Goal: Information Seeking & Learning: Learn about a topic

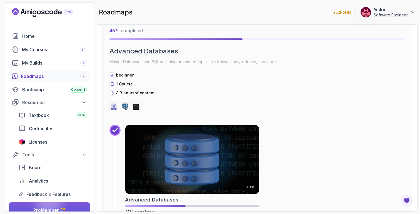
scroll to position [854, 0]
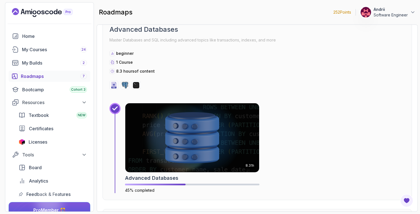
click at [130, 114] on img at bounding box center [192, 137] width 134 height 69
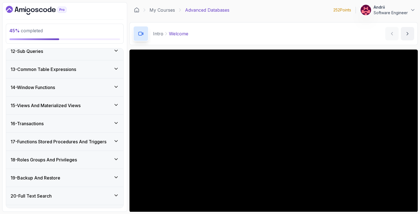
click at [75, 111] on div "15 - Views And Materialized Views" at bounding box center [64, 105] width 117 height 18
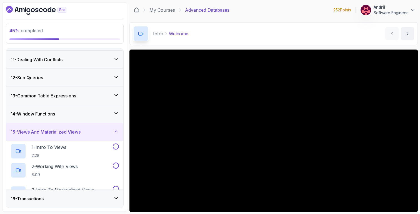
scroll to position [205, 0]
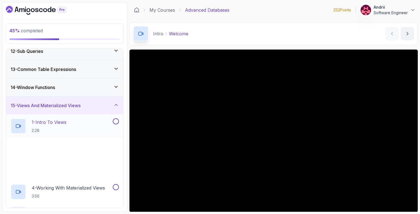
click at [63, 119] on p "1 - Intro To Views" at bounding box center [49, 122] width 35 height 7
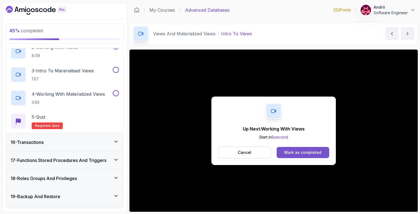
click at [300, 150] on div "Mark as completed" at bounding box center [302, 153] width 37 height 6
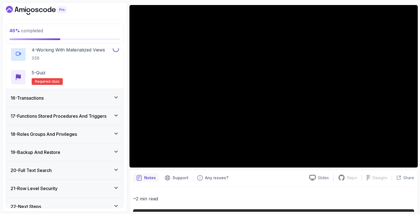
scroll to position [355, 0]
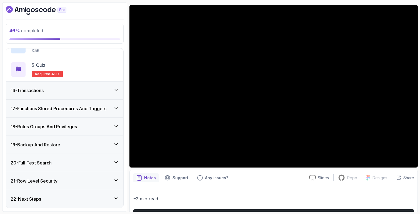
click at [91, 91] on div "16 - Transactions" at bounding box center [65, 90] width 108 height 7
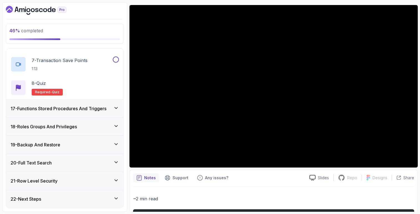
click at [88, 109] on h3 "17 - Functions Stored Procedures And Triggers" at bounding box center [59, 108] width 96 height 7
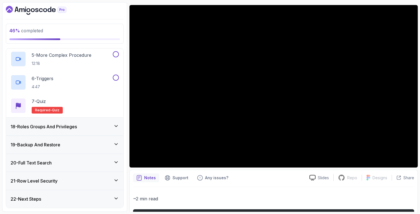
click at [86, 130] on div "18 - Roles Groups And Privileges" at bounding box center [64, 127] width 117 height 18
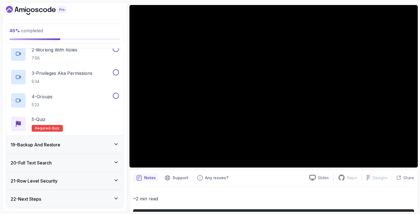
click at [83, 150] on div "19 - Backup And Restore" at bounding box center [64, 145] width 117 height 18
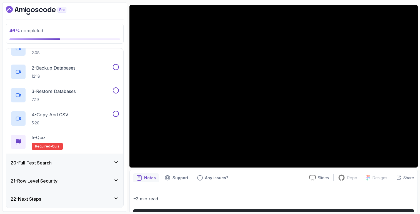
click at [82, 166] on div "20 - Full Text Search" at bounding box center [65, 162] width 108 height 7
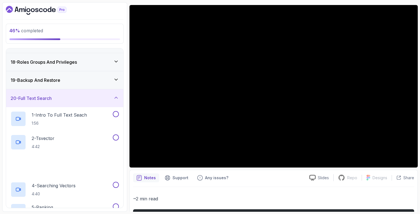
scroll to position [401, 0]
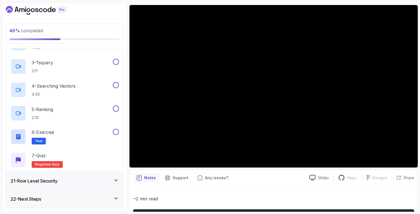
click at [80, 177] on div "21 - Row Level Security" at bounding box center [65, 180] width 108 height 7
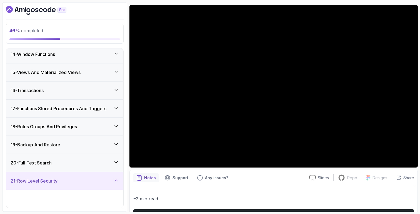
scroll to position [425, 0]
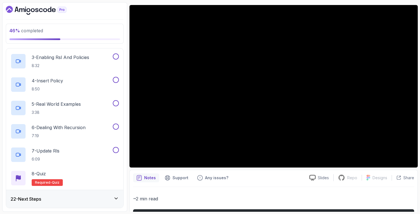
click at [77, 201] on div "22 - Next Steps" at bounding box center [65, 198] width 108 height 7
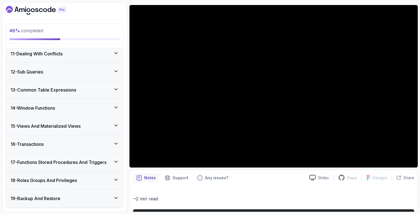
scroll to position [308, 0]
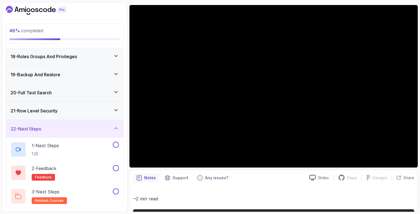
click at [69, 103] on div "21 - Row Level Security" at bounding box center [64, 111] width 117 height 18
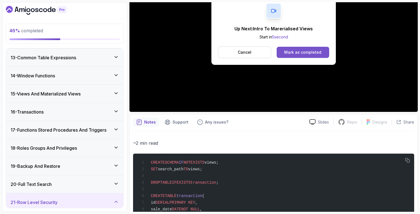
scroll to position [0, 0]
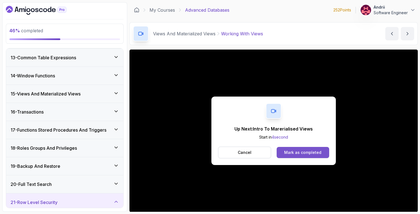
click at [298, 154] on div "Mark as completed" at bounding box center [302, 153] width 37 height 6
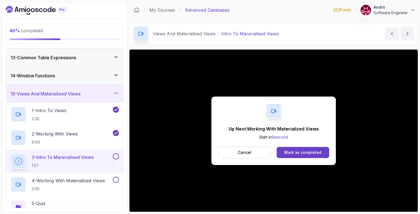
scroll to position [39, 0]
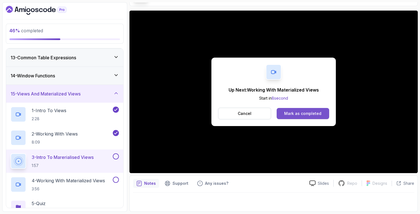
click at [313, 116] on button "Mark as completed" at bounding box center [303, 113] width 53 height 11
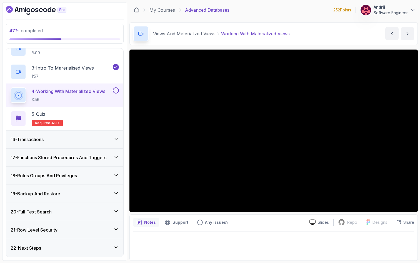
scroll to position [312, 0]
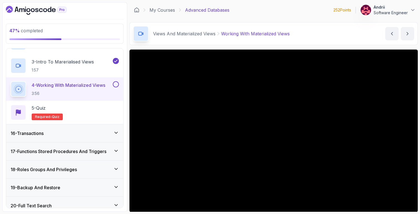
click at [206, 23] on div "Views And Materialized Views Working With Materialized Views Working With Mater…" at bounding box center [274, 33] width 289 height 23
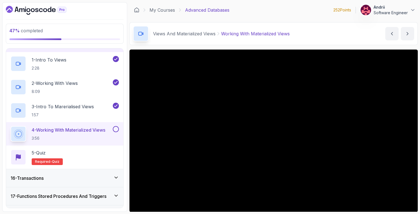
scroll to position [39, 0]
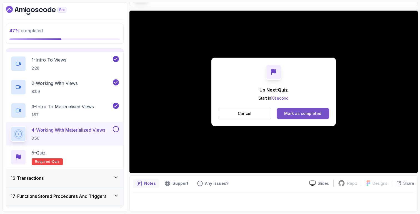
click at [284, 118] on button "Mark as completed" at bounding box center [303, 113] width 53 height 11
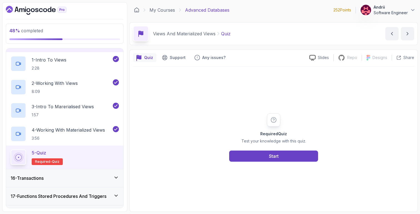
click at [83, 173] on div "16 - Transactions" at bounding box center [64, 178] width 117 height 18
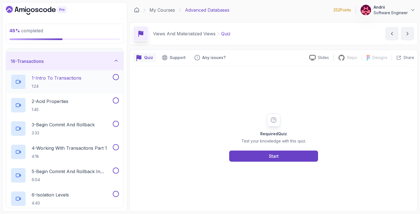
click at [81, 75] on p "1 - Intro To Transactions" at bounding box center [57, 77] width 50 height 7
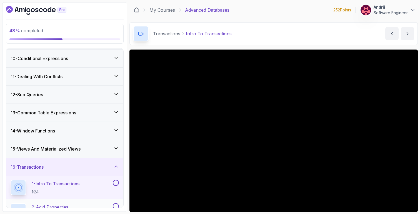
scroll to position [205, 0]
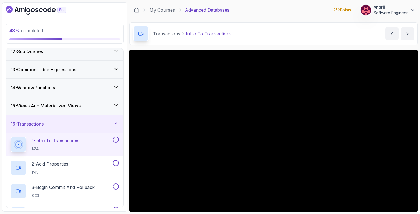
click at [90, 106] on div "15 - Views And Materialized Views" at bounding box center [65, 105] width 108 height 7
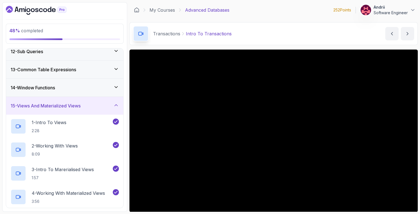
scroll to position [355, 0]
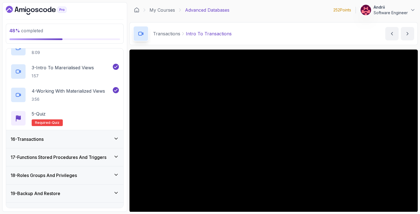
click at [83, 138] on div "16 - Transactions" at bounding box center [65, 139] width 108 height 7
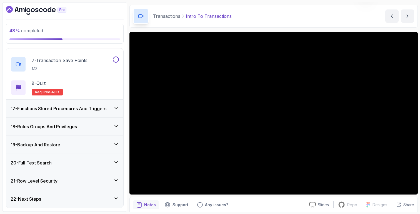
scroll to position [16, 0]
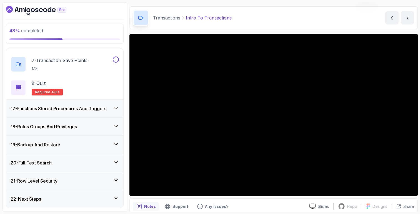
click at [385, 198] on div "Notes Support Any issues? Slides Repo Repository not available Designs Design n…" at bounding box center [274, 216] width 289 height 36
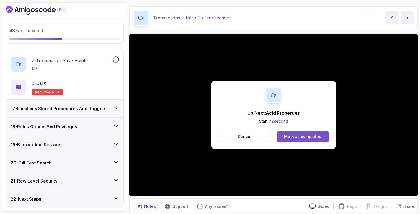
click at [302, 138] on div "Mark as completed" at bounding box center [302, 137] width 37 height 6
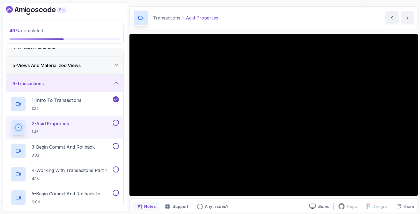
scroll to position [243, 0]
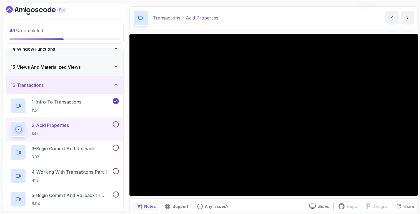
click at [389, 212] on section "49 % completed 1 - Intro 2 - Schemas 3 - Advanced Data Types 4 - Working With D…" at bounding box center [210, 107] width 420 height 214
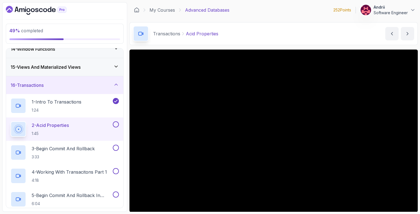
scroll to position [39, 0]
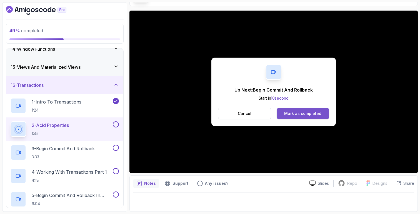
click at [307, 118] on button "Mark as completed" at bounding box center [303, 113] width 53 height 11
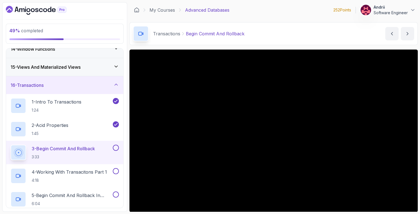
scroll to position [39, 0]
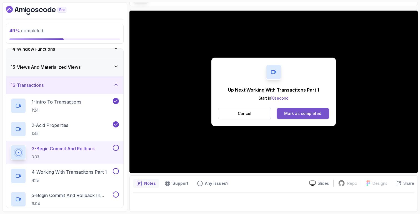
click at [319, 111] on div "Mark as completed" at bounding box center [302, 114] width 37 height 6
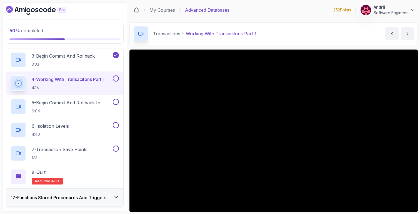
scroll to position [330, 0]
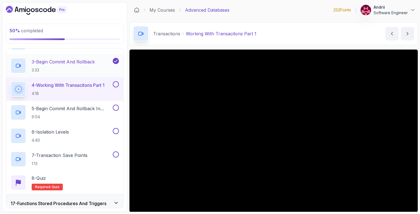
click at [76, 68] on p "3:33" at bounding box center [63, 70] width 63 height 6
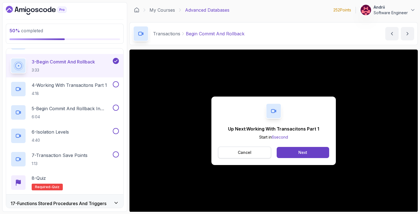
click at [256, 154] on button "Cancel" at bounding box center [244, 152] width 53 height 12
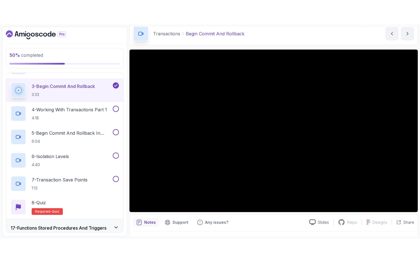
scroll to position [39, 0]
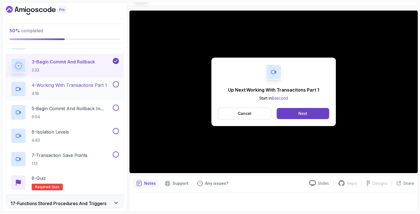
click at [62, 86] on p "4 - Working With Transacitons Part 1" at bounding box center [69, 85] width 75 height 7
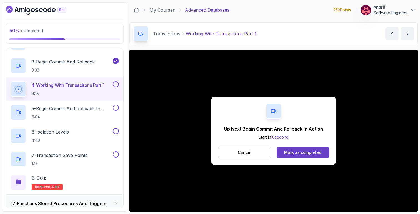
scroll to position [39, 0]
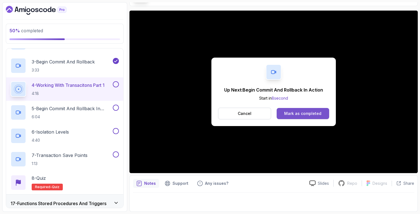
click at [297, 116] on button "Mark as completed" at bounding box center [303, 113] width 53 height 11
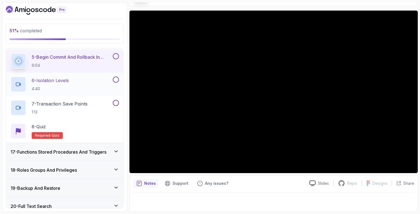
scroll to position [425, 0]
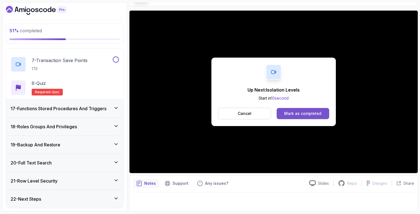
click at [295, 114] on div "Mark as completed" at bounding box center [302, 114] width 37 height 6
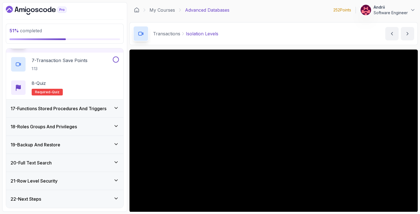
click at [399, 212] on section "51 % completed 1 - Intro 2 - Schemas 3 - Advanced Data Types 4 - Working With D…" at bounding box center [210, 107] width 420 height 214
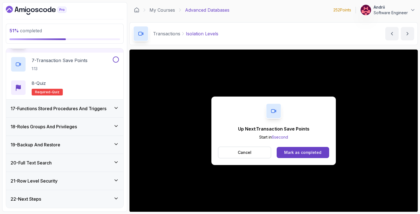
drag, startPoint x: 295, startPoint y: 153, endPoint x: 288, endPoint y: 69, distance: 83.9
click at [288, 69] on div "Up Next: Transaction Save Points Start in 6 second Cancel Mark as completed" at bounding box center [274, 130] width 289 height 162
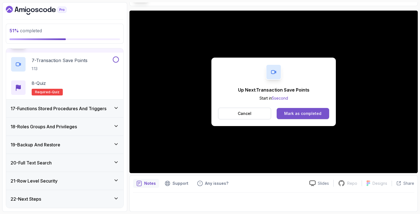
click at [294, 116] on div "Mark as completed" at bounding box center [302, 114] width 37 height 6
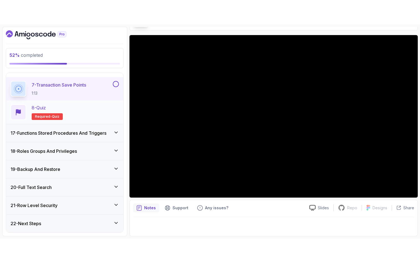
scroll to position [398, 0]
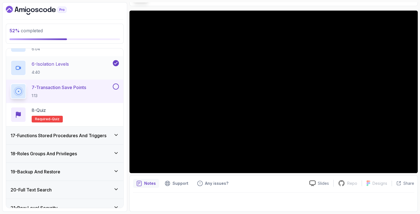
click at [82, 64] on div "6 - Isolation Levels 4:40" at bounding box center [61, 68] width 101 height 16
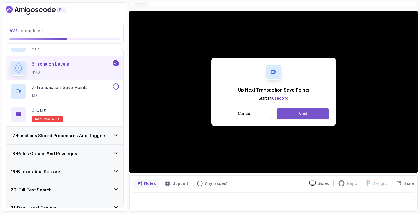
click at [290, 111] on button "Next" at bounding box center [303, 113] width 53 height 11
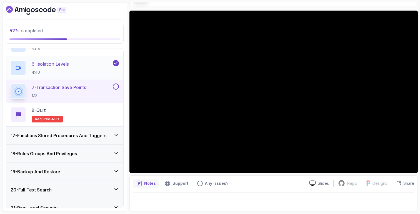
click at [88, 68] on div "6 - Isolation Levels 4:40" at bounding box center [61, 68] width 101 height 16
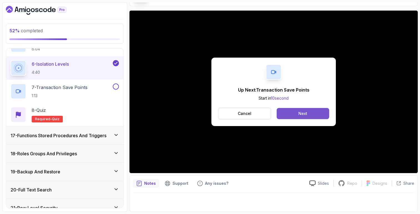
click at [303, 111] on div "Next" at bounding box center [303, 114] width 9 height 6
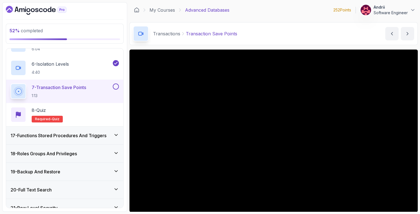
scroll to position [39, 0]
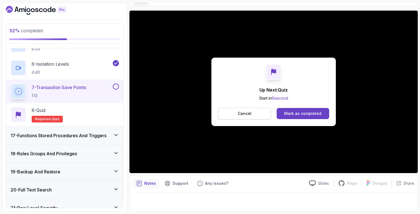
click at [257, 110] on button "Cancel" at bounding box center [244, 114] width 53 height 12
click at [240, 111] on p "Cancel" at bounding box center [245, 114] width 14 height 6
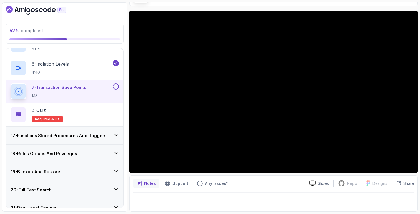
click at [79, 134] on h3 "17 - Functions Stored Procedures And Triggers" at bounding box center [59, 135] width 96 height 7
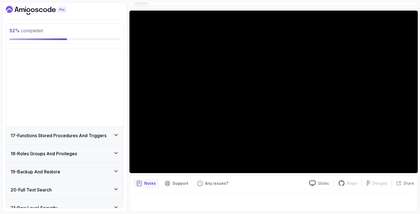
scroll to position [238, 0]
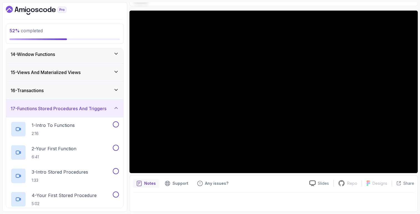
click at [71, 93] on div "16 - Transactions" at bounding box center [65, 90] width 108 height 7
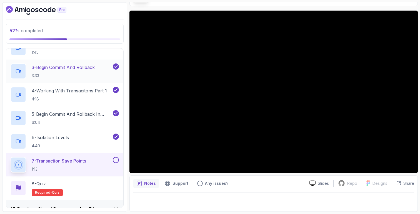
scroll to position [326, 0]
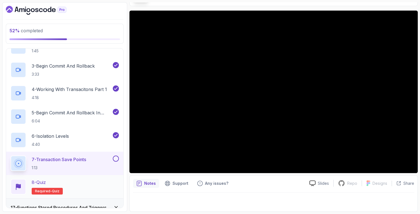
click at [84, 177] on div "8 - Quiz Required- quiz" at bounding box center [64, 186] width 117 height 23
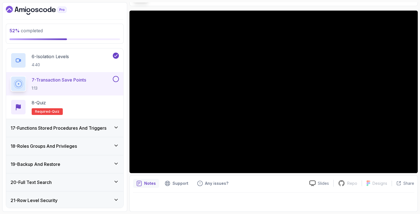
click at [57, 132] on div "17 - Functions Stored Procedures And Triggers" at bounding box center [64, 128] width 117 height 18
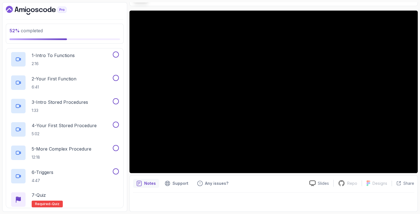
scroll to position [294, 0]
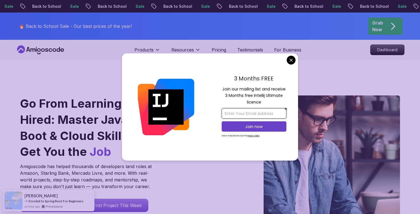
click at [234, 113] on input "email" at bounding box center [254, 113] width 65 height 10
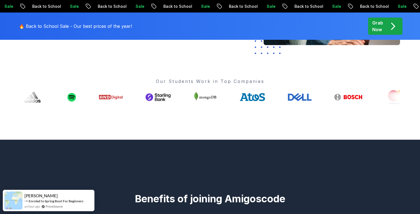
scroll to position [205, 0]
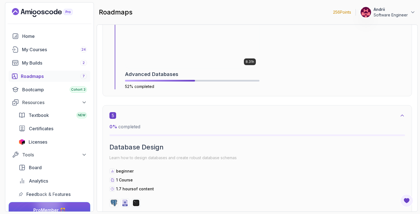
scroll to position [986, 0]
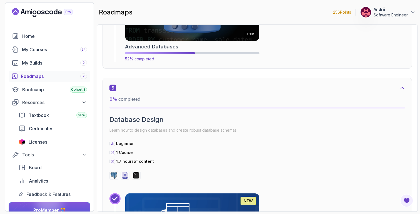
click at [184, 48] on div "Advanced Databases" at bounding box center [192, 47] width 135 height 8
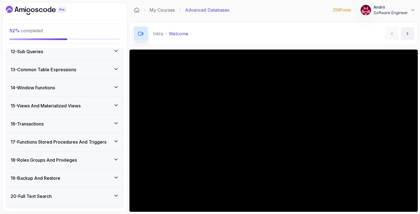
scroll to position [308, 0]
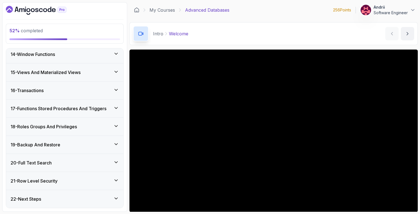
click at [61, 106] on h3 "17 - Functions Stored Procedures And Triggers" at bounding box center [59, 108] width 96 height 7
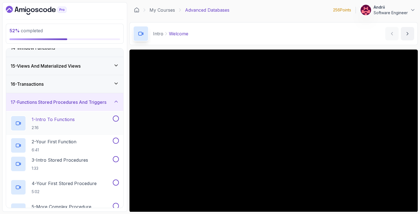
scroll to position [238, 0]
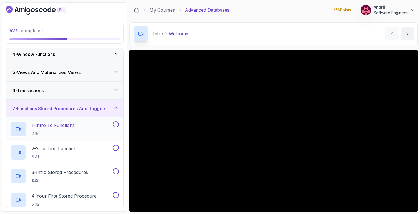
click at [62, 126] on p "1 - Intro To Functions" at bounding box center [53, 125] width 43 height 7
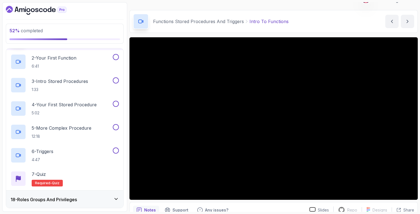
scroll to position [266, 0]
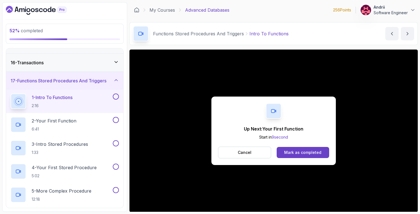
scroll to position [39, 0]
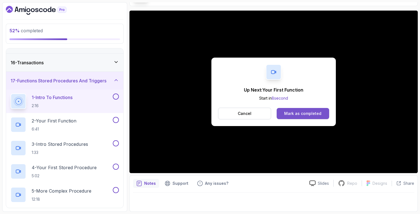
click at [293, 115] on div "Mark as completed" at bounding box center [302, 114] width 37 height 6
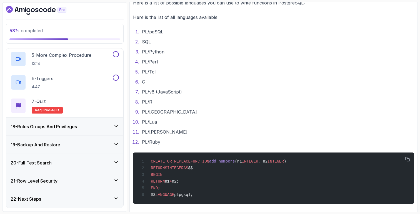
scroll to position [311, 0]
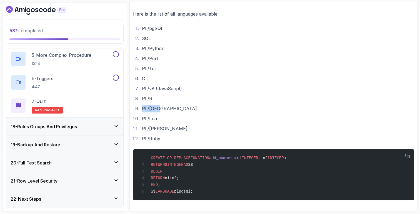
drag, startPoint x: 139, startPoint y: 105, endPoint x: 178, endPoint y: 105, distance: 39.2
click at [178, 105] on li "PL/Java" at bounding box center [277, 109] width 274 height 8
copy li "PL/Java"
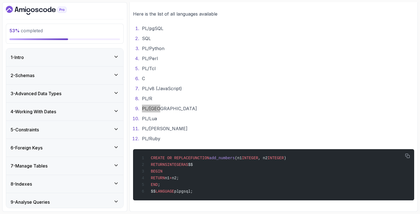
scroll to position [0, 0]
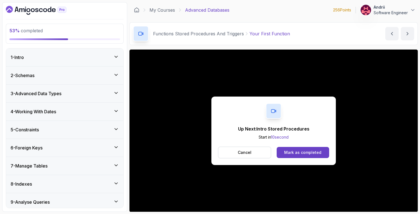
click at [307, 160] on div "Up Next: Intro Stored Procedures Start in 10 second Cancel Mark as completed" at bounding box center [274, 130] width 125 height 68
click at [307, 150] on div "Mark as completed" at bounding box center [302, 153] width 37 height 6
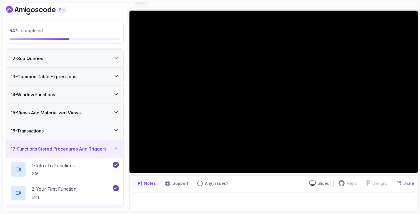
scroll to position [288, 0]
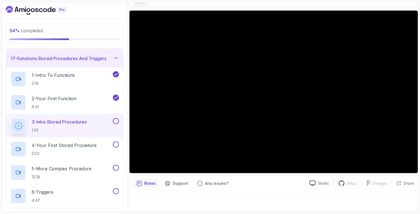
click at [67, 101] on p "2 - Your First Function" at bounding box center [54, 98] width 45 height 7
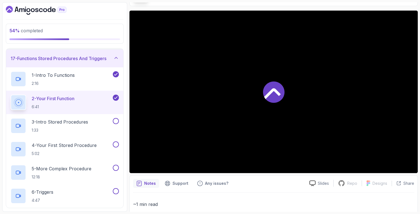
scroll to position [311, 0]
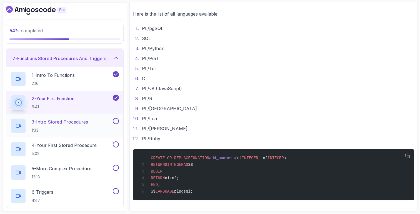
click at [80, 118] on div "3 - Intro Stored Procedures 1:33" at bounding box center [61, 126] width 101 height 16
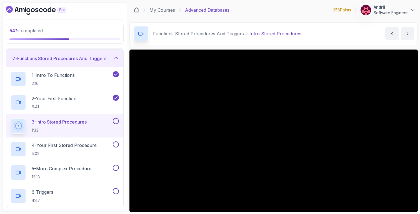
click at [384, 212] on section "54 % completed 1 - Intro 2 - Schemas 3 - Advanced Data Types 4 - Working With D…" at bounding box center [210, 107] width 420 height 214
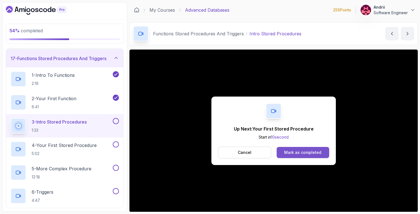
click at [315, 155] on div "Mark as completed" at bounding box center [302, 153] width 37 height 6
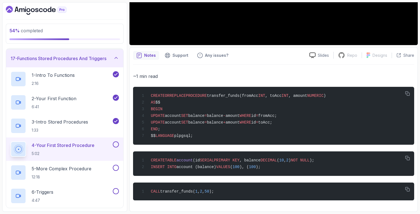
click at [101, 143] on div "4 - Your First Stored Procedure 5:02" at bounding box center [61, 149] width 101 height 16
click at [101, 128] on div "3 - Intro Stored Procedures 1:33" at bounding box center [61, 126] width 101 height 16
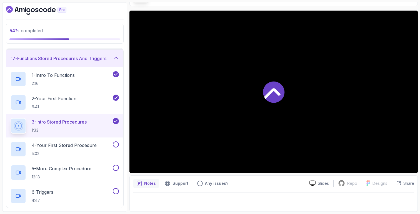
scroll to position [39, 0]
click at [93, 145] on p "4 - Your First Stored Procedure" at bounding box center [64, 145] width 65 height 7
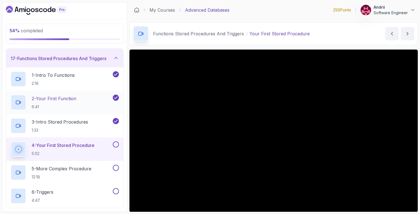
click at [51, 108] on p "6:41" at bounding box center [54, 107] width 45 height 6
click at [52, 119] on p "3 - Intro Stored Procedures" at bounding box center [60, 121] width 56 height 7
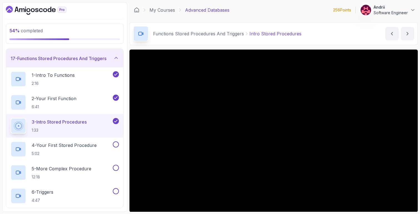
scroll to position [39, 0]
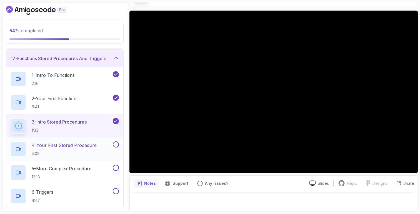
click at [104, 140] on div "4 - Your First Stored Procedure 5:02" at bounding box center [64, 148] width 117 height 23
click at [93, 140] on div "4 - Your First Stored Procedure 5:02" at bounding box center [64, 148] width 117 height 23
click at [78, 145] on p "4 - Your First Stored Procedure" at bounding box center [64, 145] width 65 height 7
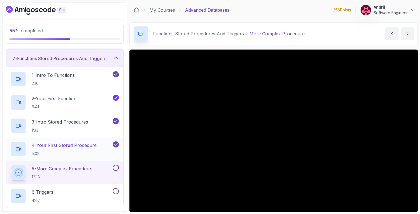
click at [87, 147] on p "4 - Your First Stored Procedure" at bounding box center [64, 145] width 65 height 7
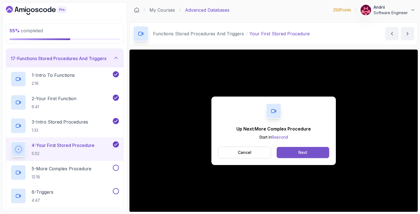
click at [316, 152] on button "Next" at bounding box center [303, 152] width 53 height 11
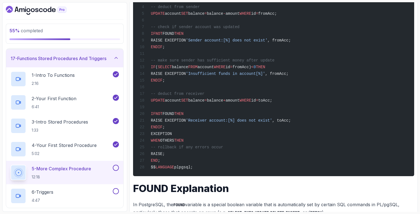
scroll to position [340, 0]
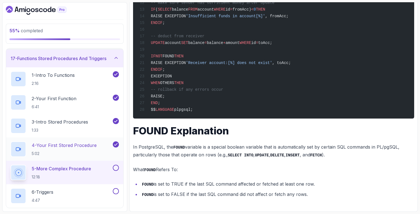
click at [76, 140] on div "4 - Your First Stored Procedure 5:02" at bounding box center [64, 148] width 117 height 23
click at [88, 143] on p "4 - Your First Stored Procedure" at bounding box center [64, 145] width 65 height 7
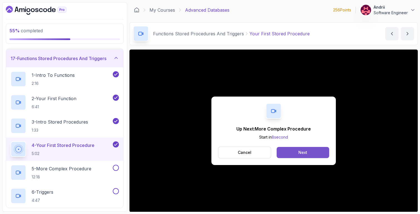
click at [318, 153] on button "Next" at bounding box center [303, 152] width 53 height 11
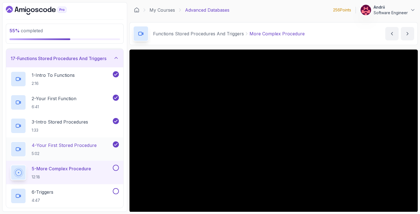
click at [97, 138] on div "4 - Your First Stored Procedure 5:02" at bounding box center [64, 148] width 117 height 23
click at [100, 144] on div "4 - Your First Stored Procedure 5:02" at bounding box center [61, 149] width 101 height 16
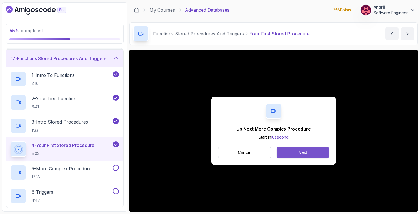
click at [305, 149] on button "Next" at bounding box center [303, 152] width 53 height 11
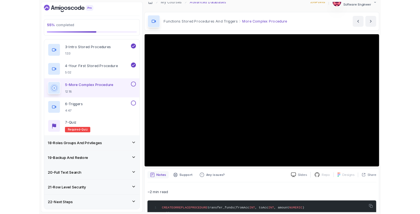
scroll to position [401, 0]
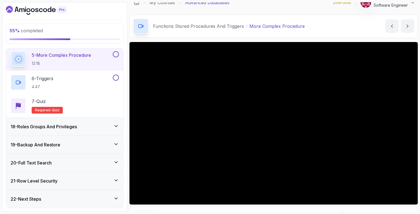
click at [255, 38] on main "My Courses Advanced Databases 256 Points Andrii Software Engineer 18 - Function…" at bounding box center [274, 106] width 289 height 209
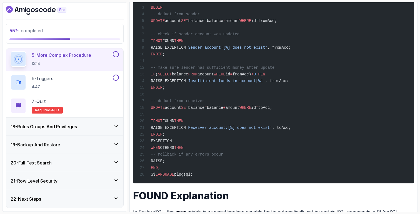
scroll to position [268, 0]
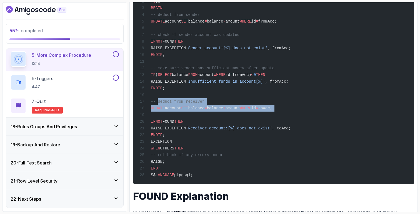
drag, startPoint x: 158, startPoint y: 105, endPoint x: 322, endPoint y: 118, distance: 164.5
click at [322, 118] on div "CREATE OR REPLACE PROCEDURE transfer_funds(fromAcc INT , toAcc INT , amount NUM…" at bounding box center [274, 84] width 272 height 191
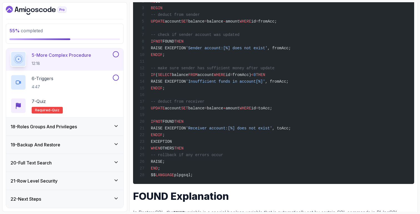
drag, startPoint x: 157, startPoint y: 125, endPoint x: 200, endPoint y: 142, distance: 46.2
click at [200, 142] on div "CREATE OR REPLACE PROCEDURE transfer_funds(fromAcc INT , toAcc INT , amount NUM…" at bounding box center [274, 84] width 272 height 191
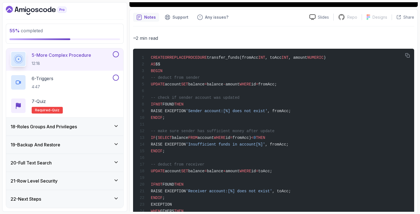
scroll to position [231, 0]
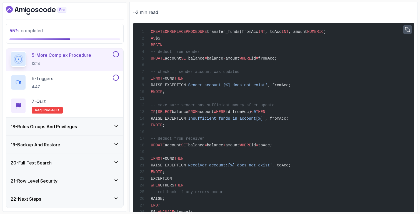
click at [406, 29] on icon "button" at bounding box center [407, 29] width 5 height 5
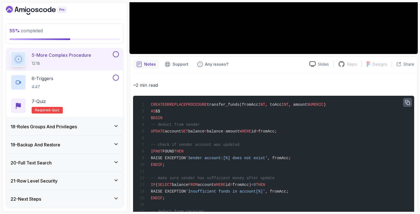
scroll to position [203, 0]
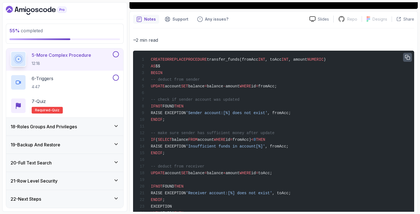
click at [410, 55] on button "button" at bounding box center [407, 57] width 9 height 9
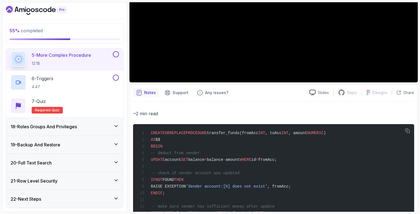
scroll to position [197, 0]
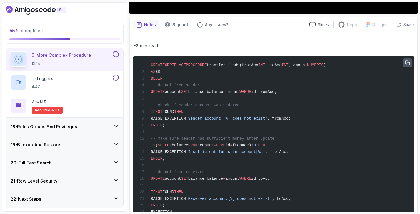
click at [407, 61] on icon "button" at bounding box center [407, 62] width 5 height 5
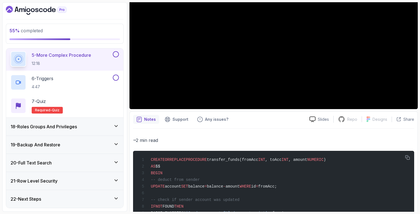
scroll to position [0, 0]
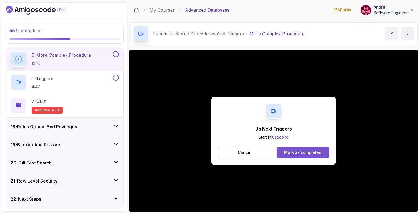
click at [292, 150] on div "Mark as completed" at bounding box center [302, 153] width 37 height 6
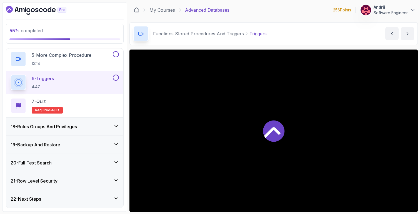
scroll to position [39, 0]
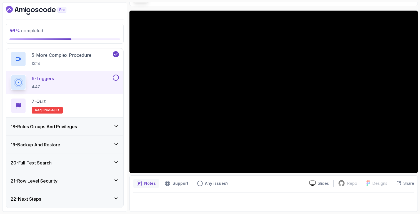
click at [107, 129] on div "18 - Roles Groups And Privileges" at bounding box center [65, 126] width 108 height 7
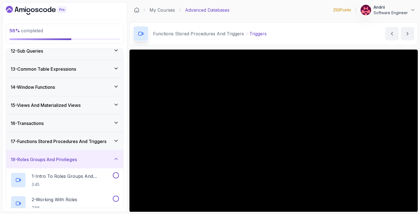
scroll to position [274, 0]
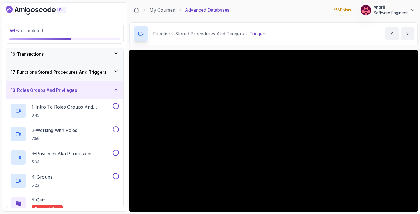
click at [103, 77] on div "17 - Functions Stored Procedures And Triggers" at bounding box center [64, 72] width 117 height 18
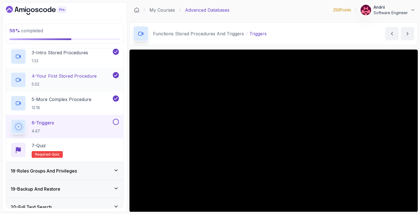
scroll to position [363, 0]
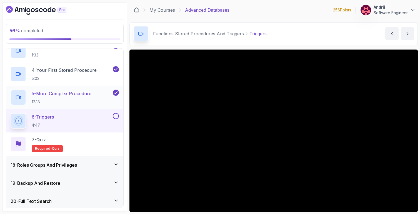
click at [79, 99] on p "12:18" at bounding box center [62, 102] width 60 height 6
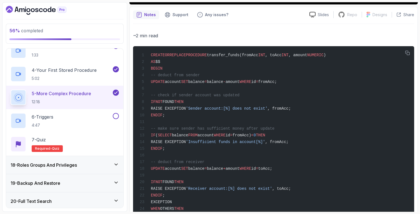
scroll to position [213, 0]
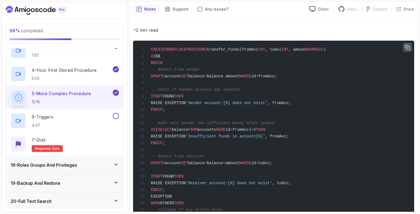
click at [406, 45] on icon "button" at bounding box center [408, 47] width 4 height 4
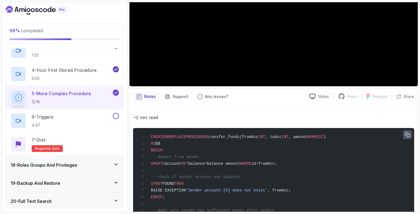
scroll to position [120, 0]
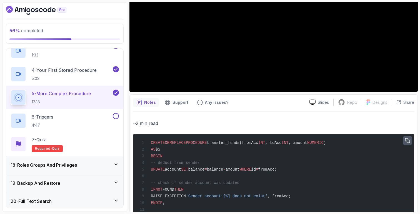
click at [406, 140] on icon "button" at bounding box center [407, 140] width 5 height 5
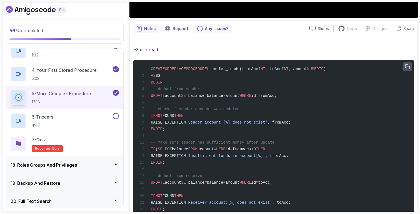
scroll to position [340, 0]
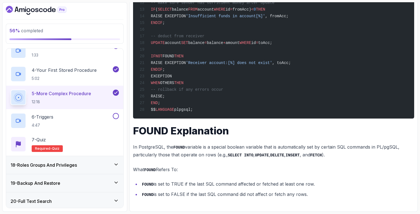
drag, startPoint x: 133, startPoint y: 126, endPoint x: 344, endPoint y: 205, distance: 225.9
click at [344, 205] on div "Notes Support Any issues? Slides Repo Repository not available Designs Design n…" at bounding box center [274, 46] width 289 height 330
copy div "FOUND Explanation In PostgreSQL, the FOUND variable is a special boolean variab…"
click at [84, 118] on div "6 - Triggers 4:47" at bounding box center [61, 121] width 101 height 16
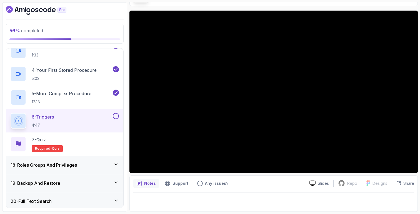
click at [269, 196] on div at bounding box center [273, 200] width 281 height 16
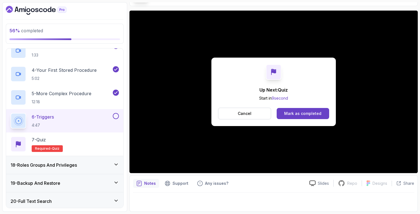
click at [93, 166] on div "18 - Roles Groups And Privileges" at bounding box center [65, 164] width 108 height 7
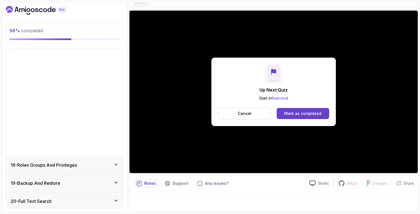
scroll to position [238, 0]
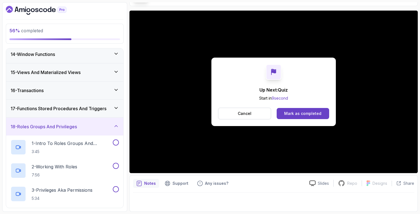
click at [83, 116] on div "17 - Functions Stored Procedures And Triggers" at bounding box center [64, 109] width 117 height 18
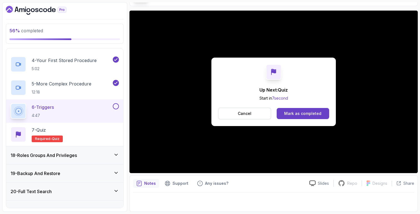
click at [101, 156] on div "18 - Roles Groups And Privileges" at bounding box center [65, 155] width 108 height 7
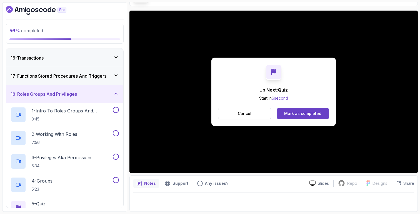
scroll to position [270, 0]
click at [67, 123] on div "1 - Intro To Roles Groups And Privileges 3:45" at bounding box center [61, 116] width 101 height 16
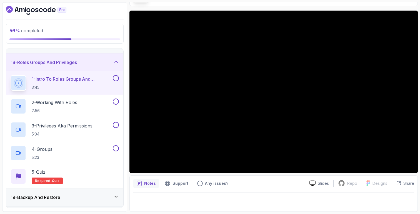
scroll to position [355, 0]
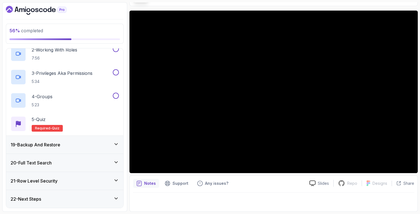
click at [86, 148] on div "19 - Backup And Restore" at bounding box center [64, 145] width 117 height 18
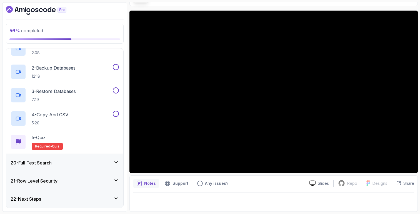
click at [81, 161] on div "20 - Full Text Search" at bounding box center [65, 162] width 108 height 7
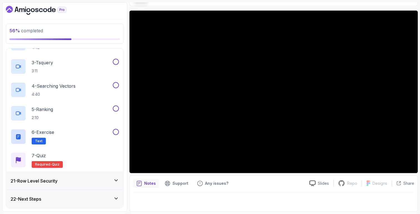
click at [79, 184] on div "21 - Row Level Security" at bounding box center [64, 181] width 117 height 18
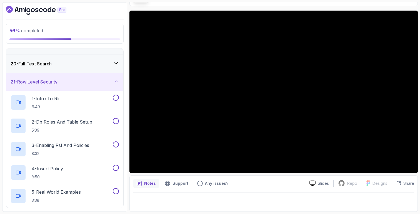
scroll to position [303, 0]
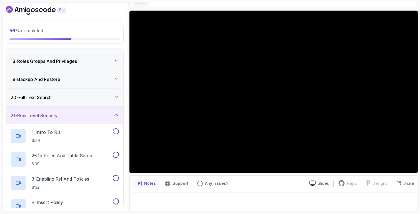
click at [71, 67] on div "18 - Roles Groups And Privileges" at bounding box center [64, 61] width 117 height 18
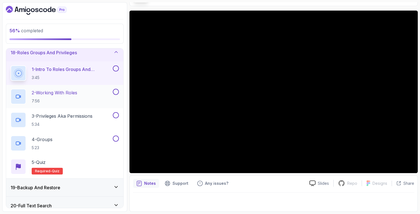
scroll to position [317, 0]
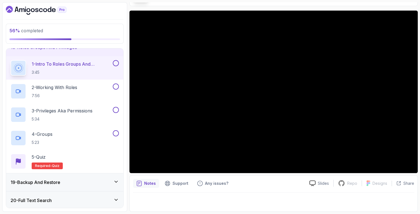
click at [238, 176] on div "Notes Support Any issues? Slides Repo Repository not available Designs Design n…" at bounding box center [274, 193] width 289 height 36
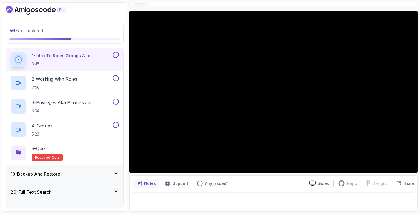
scroll to position [355, 0]
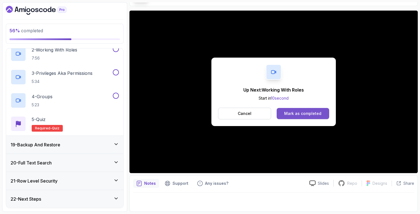
click at [289, 113] on div "Mark as completed" at bounding box center [302, 114] width 37 height 6
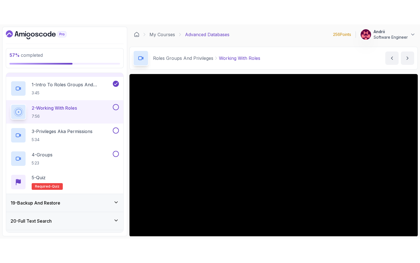
scroll to position [39, 0]
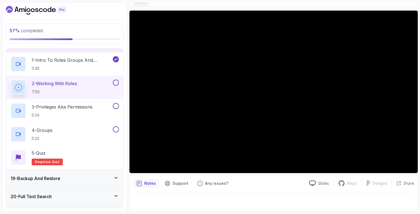
click at [309, 199] on div at bounding box center [273, 200] width 281 height 16
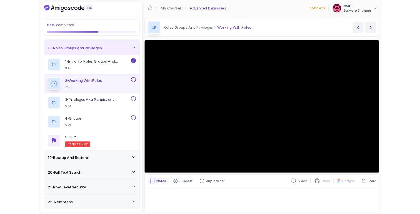
scroll to position [321, 0]
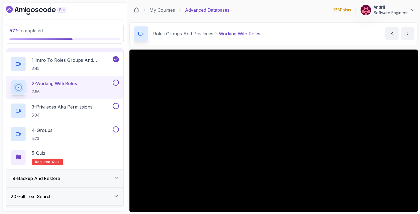
click at [128, 92] on div "57 % completed 1 - Intro 2 - Schemas 3 - Advanced Data Types 4 - Working With D…" at bounding box center [210, 106] width 416 height 209
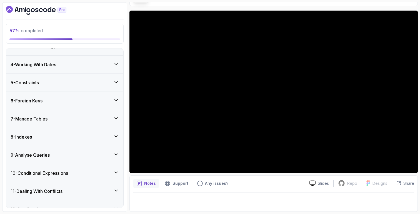
scroll to position [0, 0]
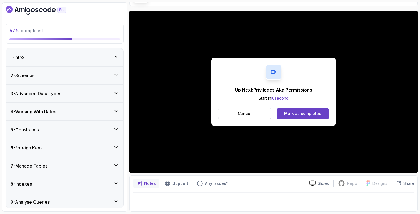
click at [283, 113] on button "Mark as completed" at bounding box center [303, 113] width 53 height 11
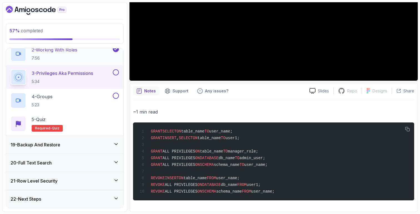
scroll to position [352, 0]
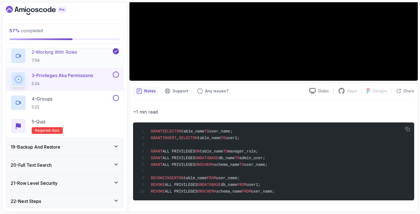
click at [61, 60] on p "7:56" at bounding box center [55, 61] width 46 height 6
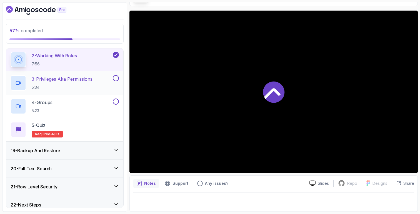
click at [66, 82] on p "3 - Privileges Aka Permissions" at bounding box center [62, 79] width 61 height 7
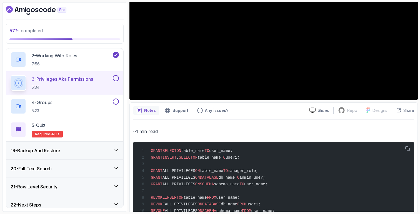
scroll to position [134, 0]
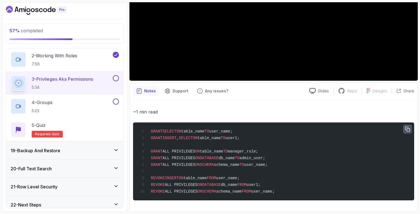
click at [406, 127] on icon "button" at bounding box center [408, 129] width 4 height 4
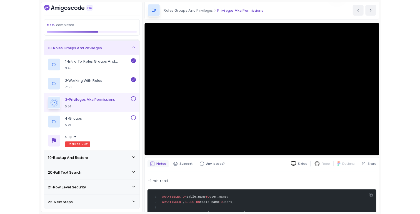
scroll to position [349, 0]
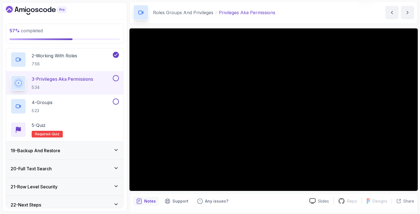
click at [319, 26] on main "My Courses Advanced Databases 256 Points Andrii Software Engineer 19 - Roles Gr…" at bounding box center [274, 106] width 289 height 209
click at [248, 26] on main "My Courses Advanced Databases 256 Points Andrii Software Engineer 19 - Roles Gr…" at bounding box center [274, 106] width 289 height 209
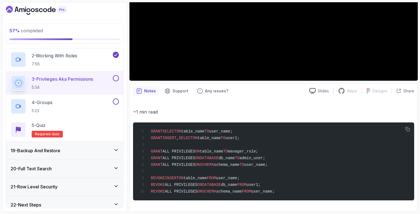
scroll to position [0, 0]
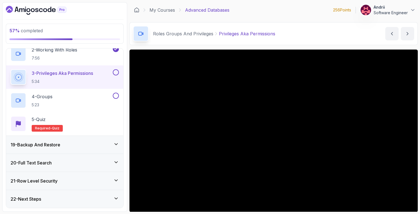
click at [69, 150] on div "19 - Backup And Restore" at bounding box center [64, 145] width 117 height 18
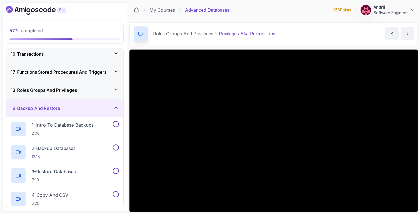
scroll to position [261, 0]
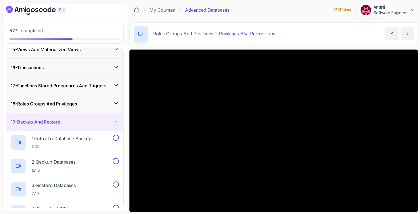
click at [98, 105] on div "18 - Roles Groups And Privileges" at bounding box center [65, 103] width 108 height 7
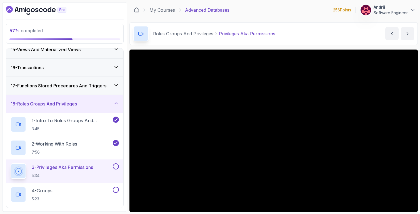
scroll to position [17, 0]
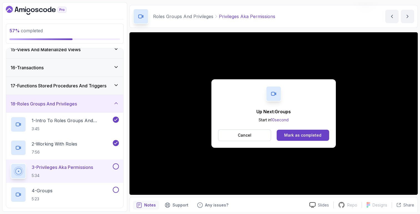
click at [241, 134] on p "Cancel" at bounding box center [245, 135] width 14 height 6
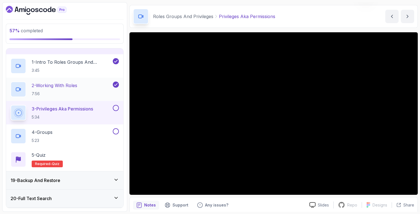
scroll to position [319, 0]
click at [93, 132] on div "4 - Groups 5:23" at bounding box center [61, 136] width 101 height 16
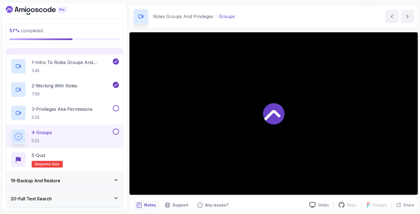
scroll to position [39, 0]
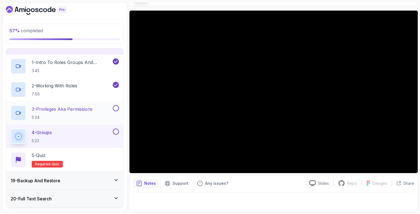
click at [103, 117] on div "3 - Privileges Aka Permissions 5:34" at bounding box center [61, 113] width 101 height 16
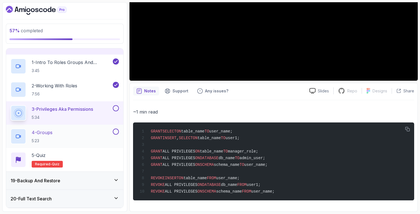
click at [78, 132] on div "4 - Groups 5:23" at bounding box center [61, 136] width 101 height 16
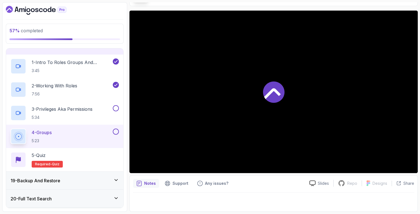
scroll to position [39, 0]
click at [260, 179] on div "Notes Support Any issues?" at bounding box center [219, 183] width 172 height 9
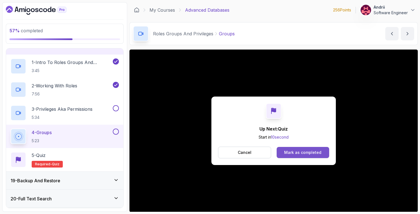
click at [292, 151] on div "Mark as completed" at bounding box center [302, 153] width 37 height 6
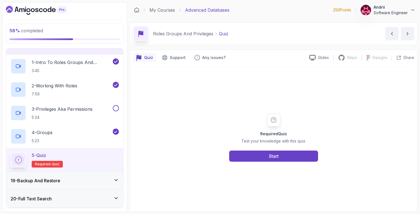
click at [94, 179] on div "19 - Backup And Restore" at bounding box center [65, 180] width 108 height 7
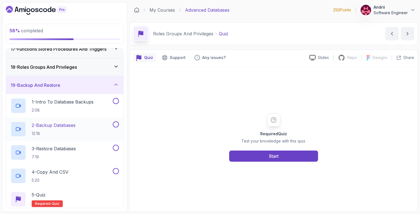
scroll to position [285, 0]
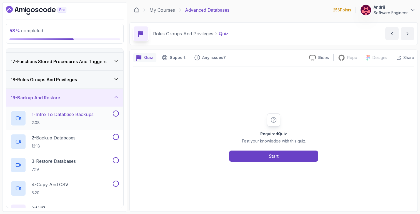
click at [73, 115] on p "1 - Intro To Database Backups" at bounding box center [63, 114] width 62 height 7
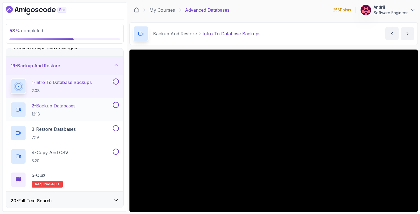
scroll to position [271, 0]
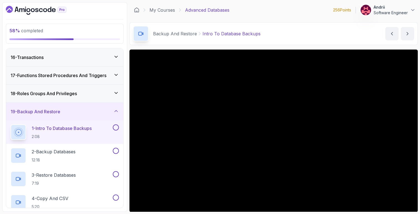
click at [86, 98] on div "18 - Roles Groups And Privileges" at bounding box center [64, 93] width 117 height 18
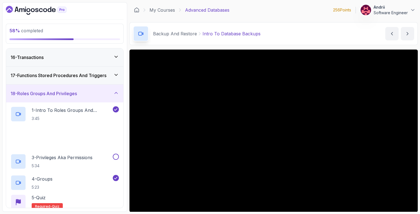
scroll to position [355, 0]
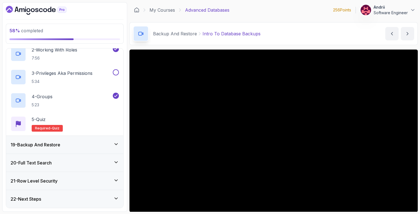
click at [92, 143] on div "19 - Backup And Restore" at bounding box center [65, 144] width 108 height 7
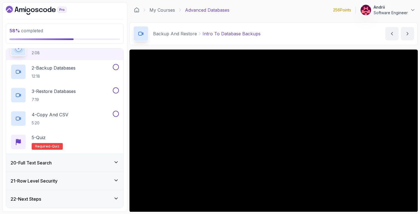
scroll to position [39, 0]
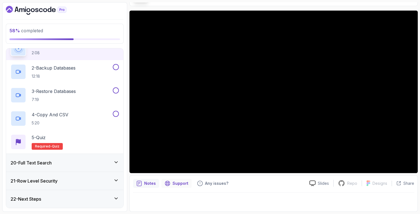
click at [178, 180] on p "Support" at bounding box center [181, 183] width 16 height 6
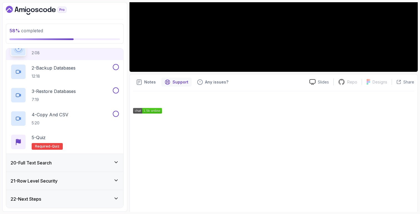
scroll to position [146, 0]
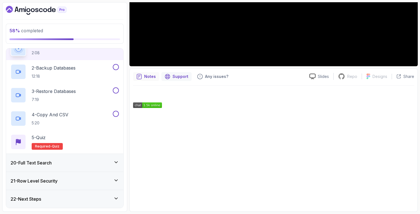
click at [150, 80] on div "Notes" at bounding box center [146, 76] width 26 height 9
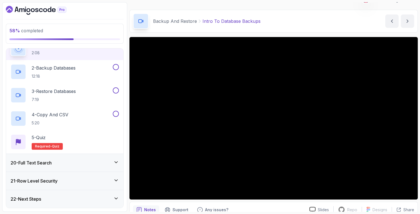
scroll to position [39, 0]
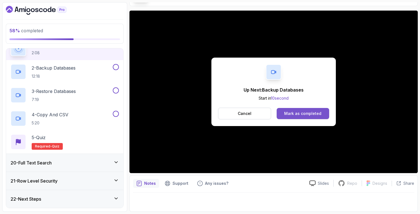
click at [302, 113] on div "Mark as completed" at bounding box center [302, 114] width 37 height 6
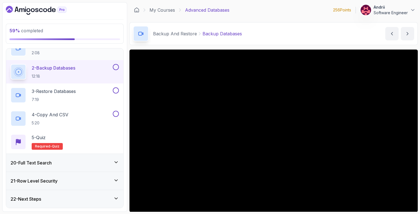
click at [56, 55] on p "2:08" at bounding box center [63, 53] width 62 height 6
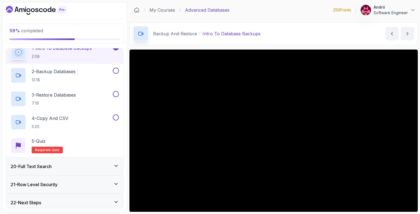
scroll to position [39, 0]
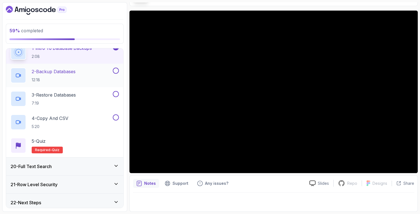
click at [71, 69] on p "2 - Backup Databases" at bounding box center [54, 71] width 44 height 7
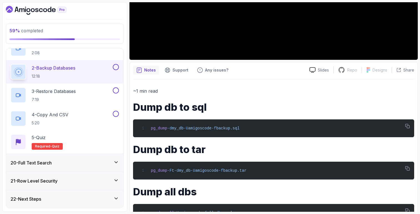
scroll to position [174, 0]
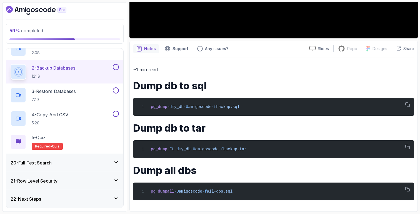
drag, startPoint x: 134, startPoint y: 83, endPoint x: 251, endPoint y: 205, distance: 169.1
click at [252, 206] on div "~1 min read Dump db to sql pg_dump -d my_db -U amigoscode -f backup.sql Dump db…" at bounding box center [273, 133] width 281 height 150
copy div "Dump db to sql pg_dump -d my_db -U amigoscode -f backup.sql Dump db to tar pg_d…"
click at [177, 68] on p "~1 min read" at bounding box center [273, 70] width 281 height 8
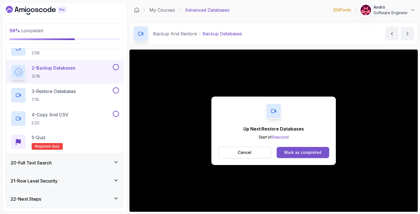
click at [297, 154] on div "Mark as completed" at bounding box center [302, 153] width 37 height 6
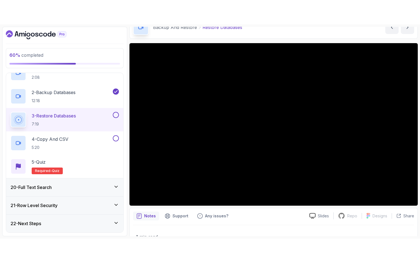
scroll to position [71, 0]
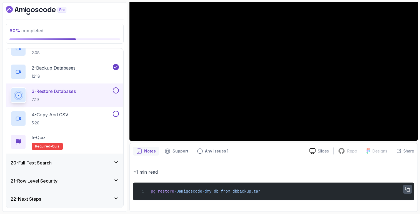
click at [406, 189] on icon "button" at bounding box center [407, 189] width 5 height 5
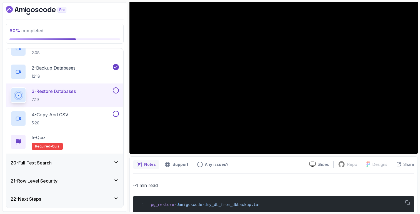
scroll to position [35, 0]
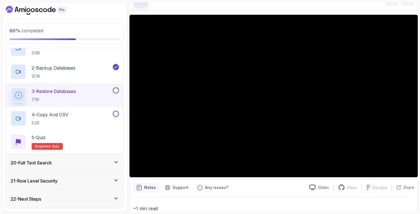
click at [72, 165] on div "20 - Full Text Search" at bounding box center [65, 162] width 108 height 7
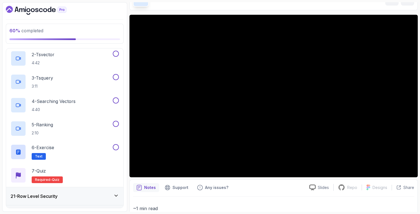
scroll to position [401, 0]
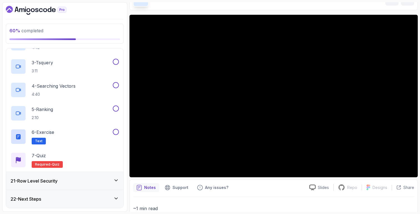
click at [105, 176] on div "21 - Row Level Security" at bounding box center [64, 181] width 117 height 18
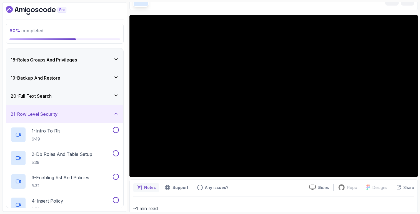
scroll to position [297, 0]
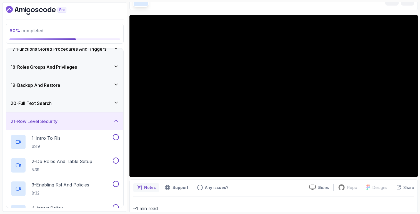
click at [111, 103] on div "20 - Full Text Search" at bounding box center [65, 103] width 108 height 7
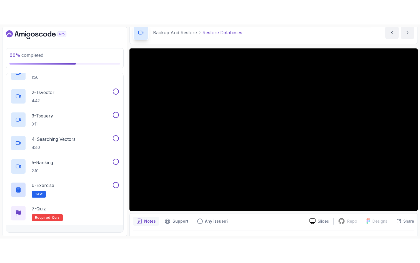
scroll to position [31, 0]
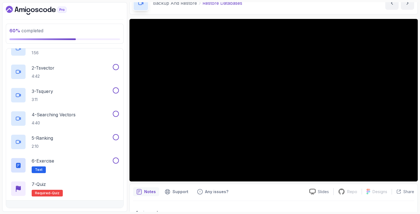
click at [274, 187] on div "Notes Support Any issues? Slides Repo Repository not available Designs Design n…" at bounding box center [274, 217] width 289 height 69
click at [214, 185] on div "Notes Support Any issues? Slides Repo Repository not available Designs Design n…" at bounding box center [274, 217] width 289 height 69
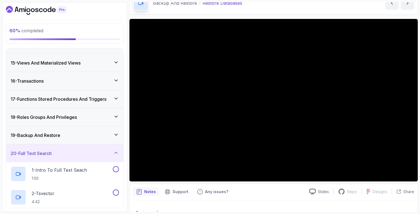
click at [84, 133] on div "19 - Backup And Restore" at bounding box center [65, 135] width 108 height 7
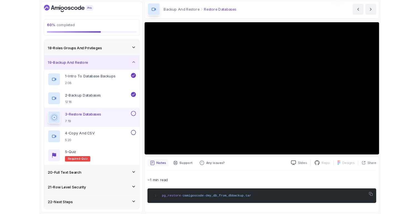
scroll to position [27, 0]
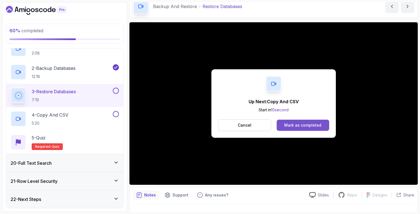
click at [282, 122] on button "Mark as completed" at bounding box center [303, 125] width 53 height 11
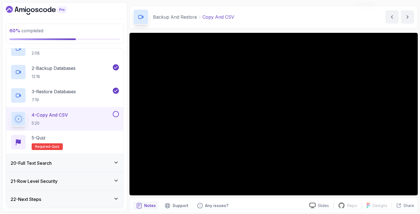
scroll to position [29, 0]
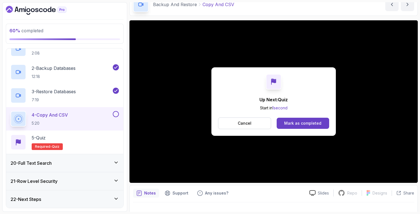
click at [66, 164] on div "20 - Full Text Search" at bounding box center [65, 163] width 108 height 7
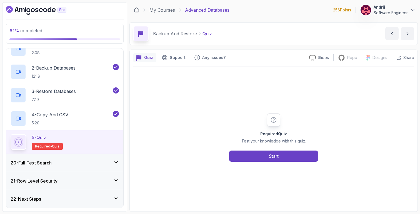
click at [56, 157] on div "20 - Full Text Search" at bounding box center [64, 163] width 117 height 18
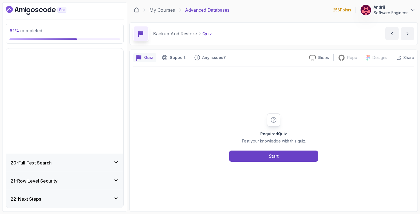
scroll to position [238, 0]
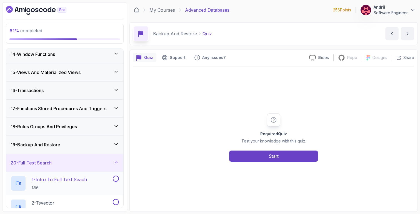
click at [64, 175] on div "1 - Intro To Full Text Seach 1:56" at bounding box center [64, 183] width 117 height 23
click at [64, 179] on p "1 - Intro To Full Text Seach" at bounding box center [59, 179] width 55 height 7
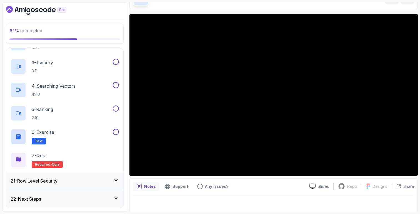
scroll to position [39, 0]
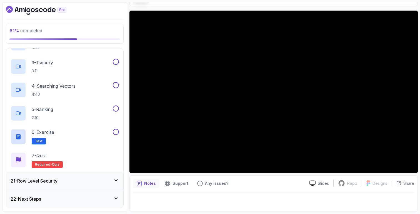
click at [284, 192] on div "Notes Support Any issues? Slides Repo Repository not available Designs Design n…" at bounding box center [274, 193] width 289 height 36
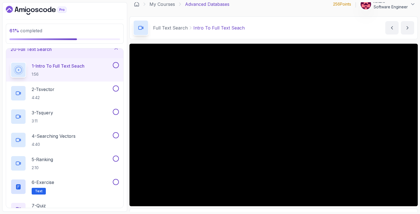
scroll to position [0, 0]
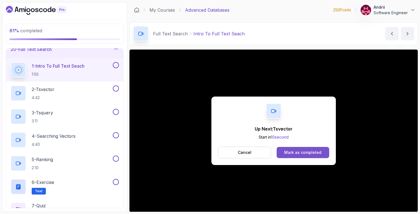
click at [290, 156] on button "Mark as completed" at bounding box center [303, 152] width 53 height 11
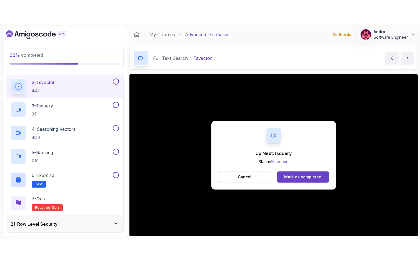
scroll to position [39, 0]
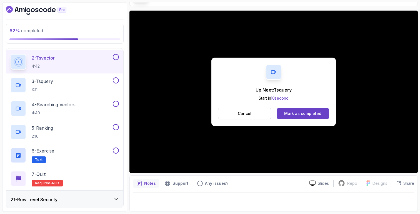
click at [299, 106] on div "Up Next: Tsquery Start in 10 second Cancel Mark as completed" at bounding box center [274, 92] width 125 height 68
click at [297, 111] on div "Mark as completed" at bounding box center [302, 114] width 37 height 6
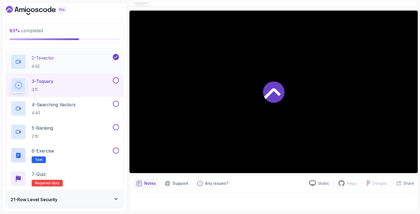
click at [35, 67] on p "4:42" at bounding box center [43, 66] width 23 height 6
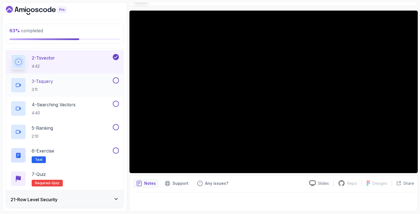
click at [90, 89] on div "3 - Tsquery 3:11" at bounding box center [61, 85] width 101 height 16
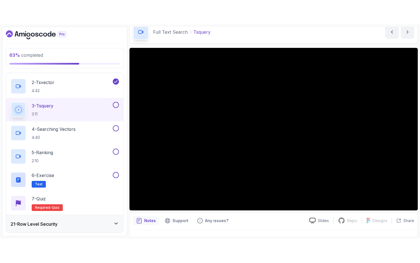
scroll to position [39, 0]
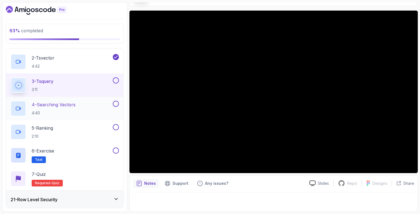
click at [90, 110] on div "4 - Searching Vectors 4:40" at bounding box center [61, 109] width 101 height 16
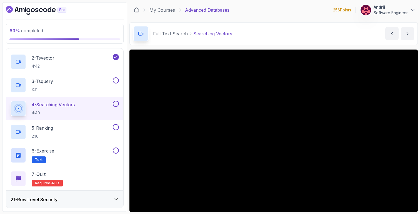
scroll to position [39, 0]
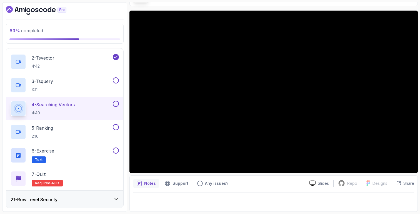
click at [217, 193] on div at bounding box center [273, 200] width 281 height 16
click at [217, 185] on p "Any issues?" at bounding box center [216, 183] width 23 height 6
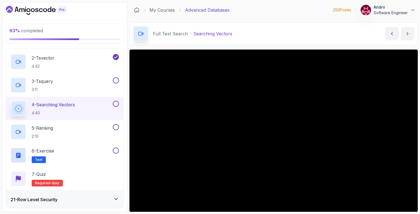
scroll to position [120, 0]
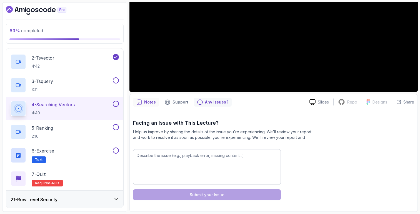
click at [139, 101] on icon "notes button" at bounding box center [139, 102] width 6 height 6
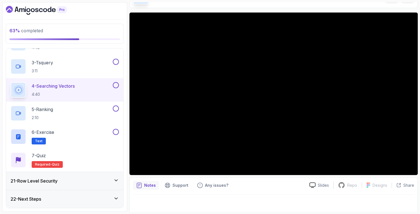
scroll to position [39, 0]
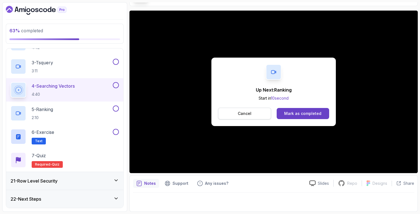
click at [236, 110] on button "Cancel" at bounding box center [244, 114] width 53 height 12
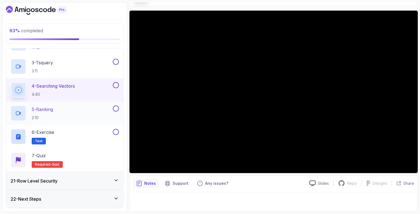
click at [95, 106] on div "5 - Ranking 2:10" at bounding box center [61, 113] width 101 height 16
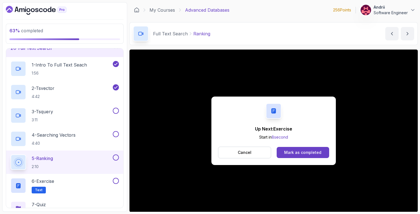
scroll to position [401, 0]
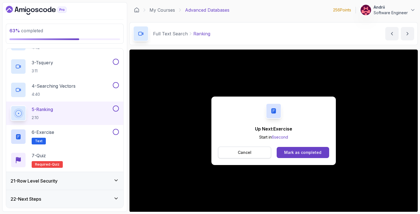
click at [254, 151] on button "Cancel" at bounding box center [244, 152] width 53 height 12
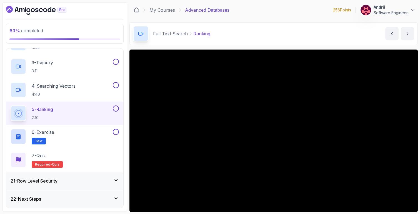
scroll to position [24, 0]
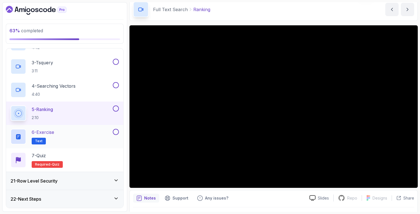
click at [93, 141] on div "6 - Exercise Text" at bounding box center [61, 137] width 101 height 16
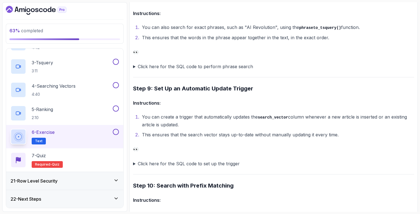
scroll to position [1055, 0]
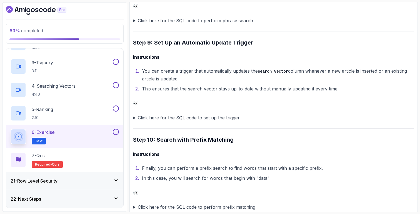
click at [168, 114] on summary "Click here for the SQL code to set up the trigger" at bounding box center [273, 118] width 281 height 8
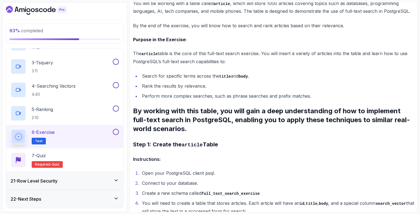
scroll to position [0, 0]
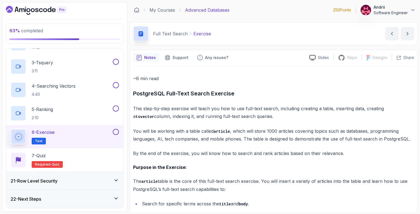
drag, startPoint x: 133, startPoint y: 91, endPoint x: 260, endPoint y: 115, distance: 128.4
click at [260, 115] on p "This step-by-step exercise will teach you how to use full-text search, includin…" at bounding box center [273, 113] width 281 height 16
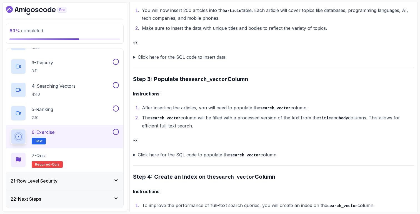
scroll to position [462, 0]
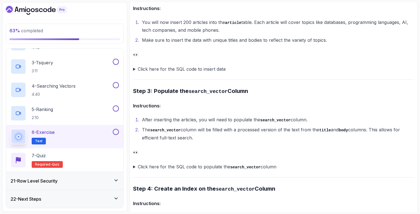
click at [175, 67] on summary "Click here for the SQL code to insert data" at bounding box center [273, 69] width 281 height 8
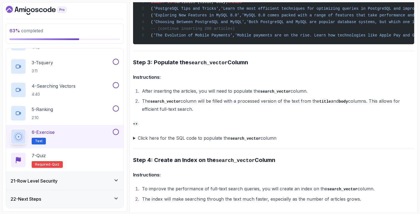
scroll to position [568, 0]
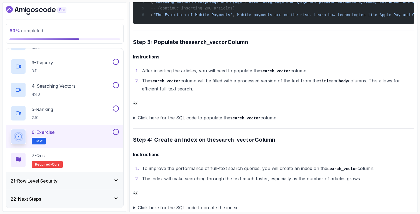
click at [195, 120] on summary "Click here for the SQL code to populate the search_vector column" at bounding box center [273, 118] width 281 height 8
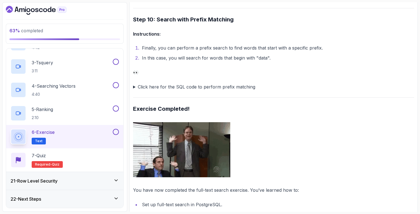
scroll to position [1403, 0]
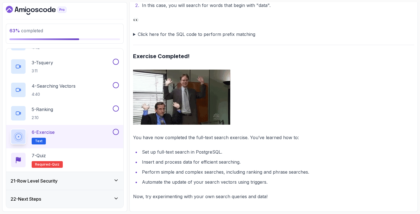
click at [188, 32] on summary "Click here for the SQL code to perform prefix matching" at bounding box center [273, 34] width 281 height 8
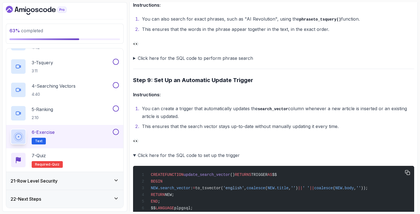
scroll to position [1086, 0]
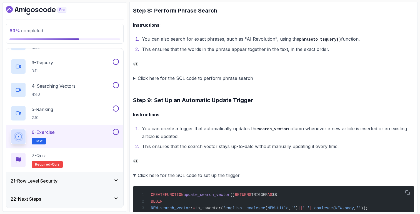
click at [187, 75] on summary "Click here for the SQL code to perform phrase search" at bounding box center [273, 78] width 281 height 8
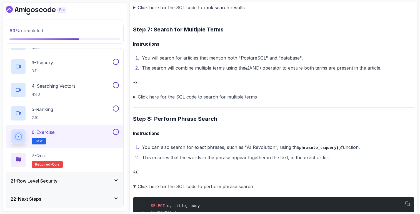
scroll to position [870, 0]
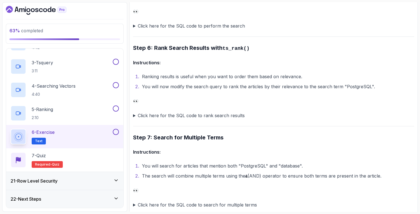
click at [59, 176] on div "21 - Row Level Security" at bounding box center [64, 181] width 117 height 18
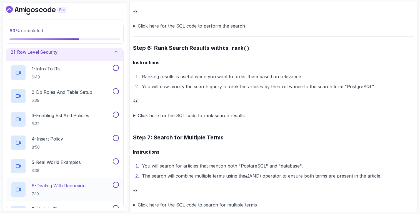
scroll to position [364, 0]
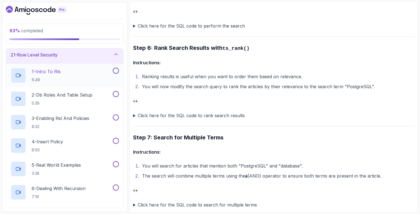
click at [70, 74] on div "1 - Intro To Rls 6:49" at bounding box center [61, 76] width 101 height 16
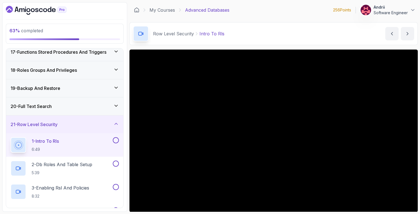
scroll to position [39, 0]
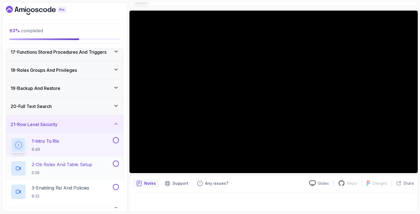
click at [84, 169] on h2 "2 - Db Roles And Table Setup 5:39" at bounding box center [62, 168] width 61 height 14
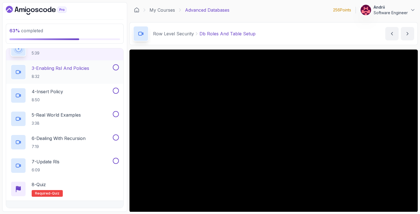
click at [82, 78] on p "8:32" at bounding box center [61, 77] width 58 height 6
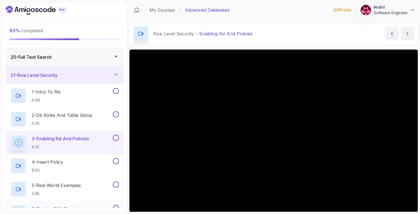
scroll to position [338, 0]
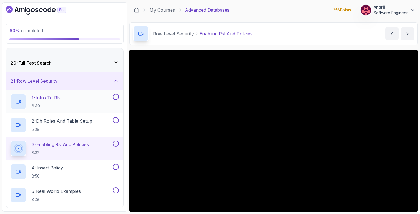
click at [89, 103] on div "1 - Intro To Rls 6:49" at bounding box center [61, 102] width 101 height 16
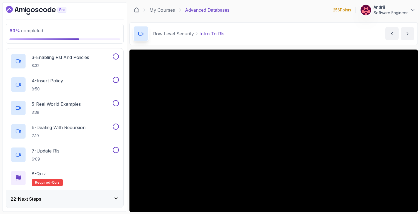
scroll to position [39, 0]
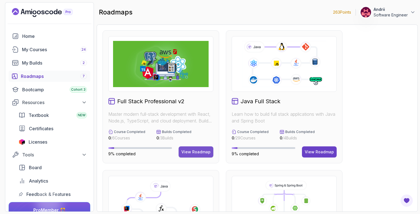
click at [198, 152] on div "View Roadmap" at bounding box center [196, 152] width 29 height 6
click at [313, 152] on div "View Roadmap" at bounding box center [319, 152] width 29 height 6
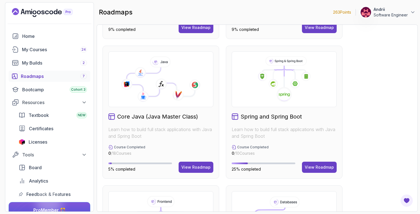
scroll to position [127, 0]
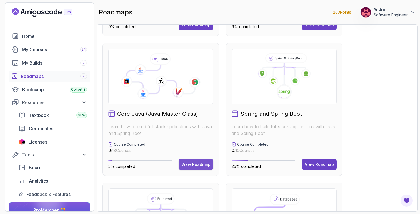
click at [203, 163] on div "View Roadmap" at bounding box center [196, 164] width 29 height 6
click at [315, 165] on div "View Roadmap" at bounding box center [319, 164] width 29 height 6
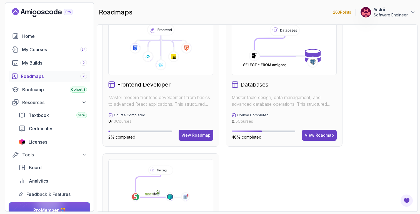
scroll to position [330, 0]
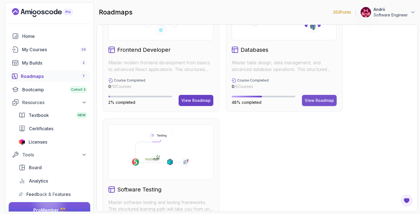
click at [320, 102] on div "View Roadmap" at bounding box center [319, 101] width 29 height 6
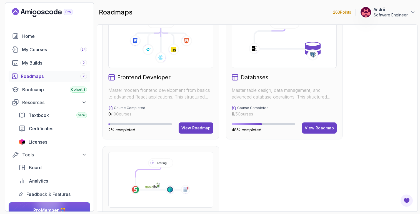
scroll to position [256, 0]
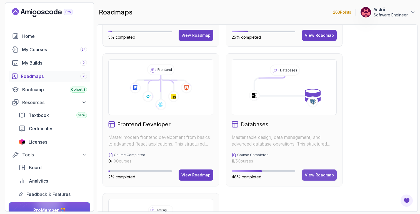
click at [322, 177] on div "View Roadmap" at bounding box center [319, 175] width 29 height 6
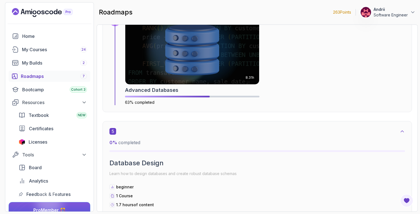
scroll to position [927, 0]
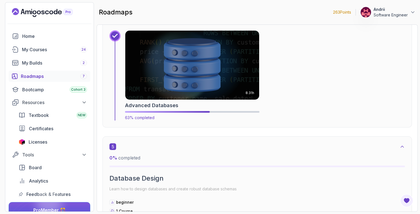
click at [159, 94] on img at bounding box center [192, 65] width 141 height 72
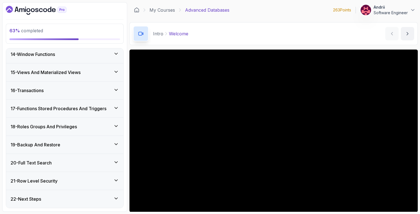
click at [76, 182] on div "21 - Row Level Security" at bounding box center [65, 180] width 108 height 7
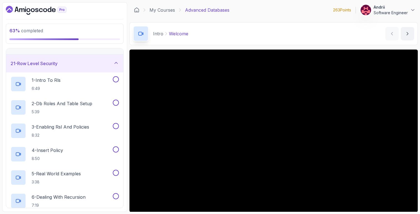
click at [88, 70] on div "21 - Row Level Security" at bounding box center [64, 63] width 117 height 18
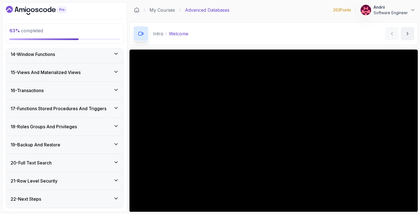
click at [70, 184] on div "21 - Row Level Security" at bounding box center [64, 181] width 117 height 18
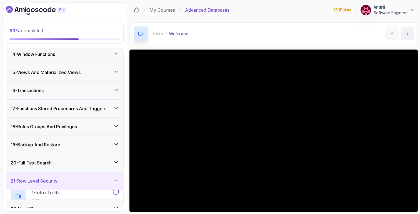
scroll to position [355, 0]
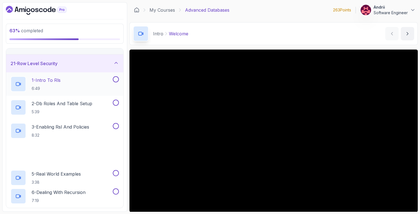
click at [82, 90] on div "1 - Intro To Rls 6:49" at bounding box center [61, 84] width 101 height 16
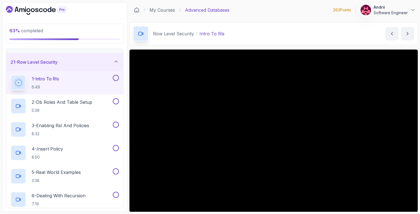
scroll to position [39, 0]
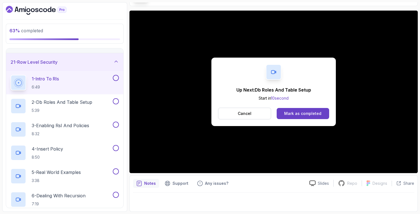
click at [304, 119] on div "Cancel Mark as completed" at bounding box center [273, 114] width 111 height 12
click at [306, 116] on div "Mark as completed" at bounding box center [302, 114] width 37 height 6
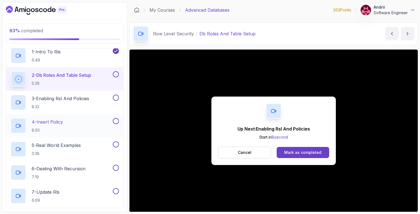
scroll to position [377, 0]
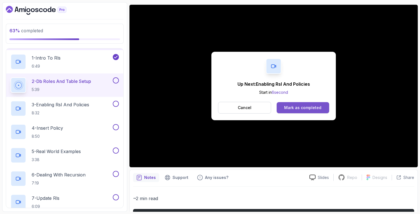
click at [303, 109] on div "Mark as completed" at bounding box center [302, 108] width 37 height 6
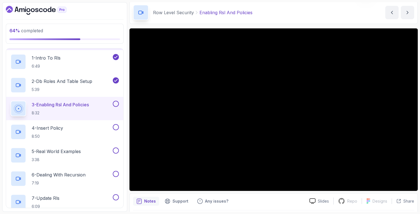
scroll to position [39, 0]
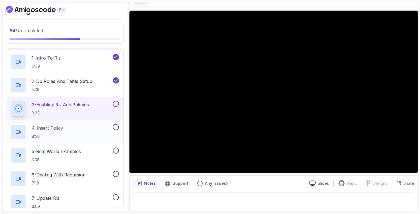
click at [55, 132] on h2 "4 - Insert Policy 8:50" at bounding box center [47, 132] width 31 height 14
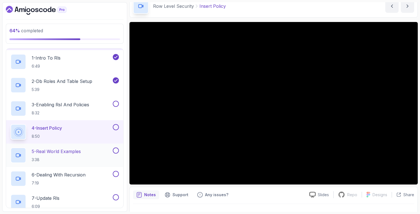
scroll to position [425, 0]
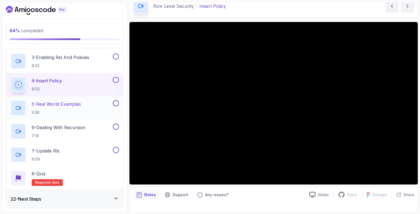
click at [68, 110] on p "3:38" at bounding box center [56, 113] width 49 height 6
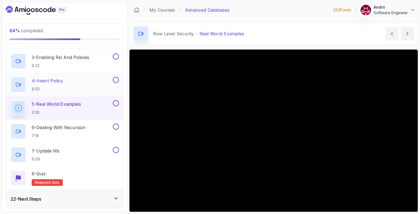
click at [109, 91] on div "4 - Insert Policy 8:50" at bounding box center [61, 85] width 101 height 16
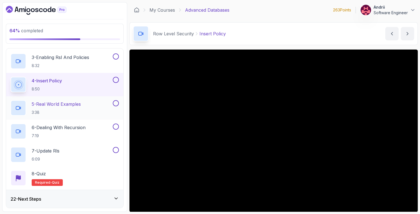
click at [99, 103] on div "5 - Real World Examples 3:38" at bounding box center [61, 108] width 101 height 16
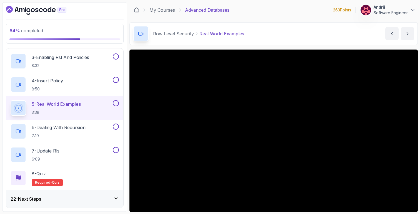
click at [296, 28] on div "Row Level Security Real World Examples Real World Examples by nelson" at bounding box center [274, 33] width 289 height 23
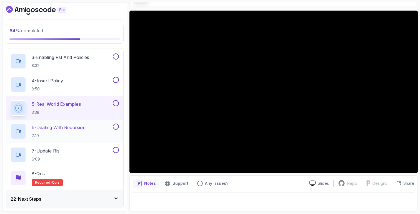
click at [78, 130] on p "6 - Dealing With Recursion" at bounding box center [59, 127] width 54 height 7
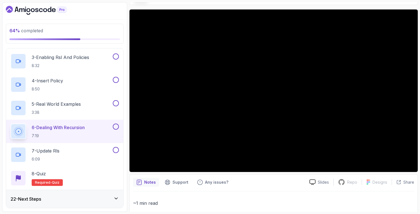
scroll to position [45, 0]
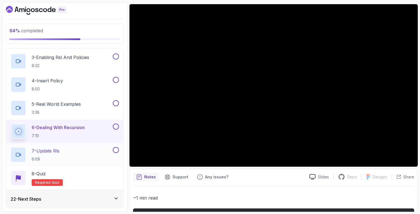
click at [73, 155] on div "7 - Update Rls 6:09" at bounding box center [61, 155] width 101 height 16
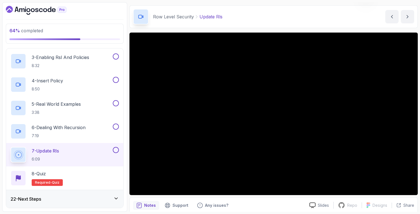
scroll to position [39, 0]
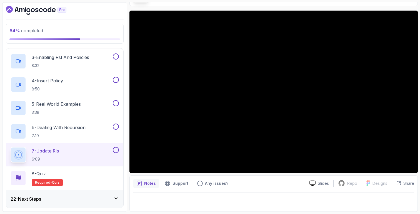
click at [81, 199] on div "22 - Next Steps" at bounding box center [65, 198] width 108 height 7
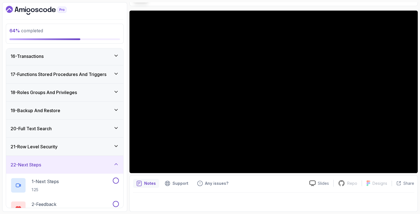
scroll to position [308, 0]
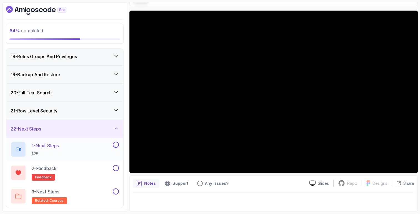
click at [90, 153] on div "1 - Next Steps 1:25" at bounding box center [61, 149] width 101 height 16
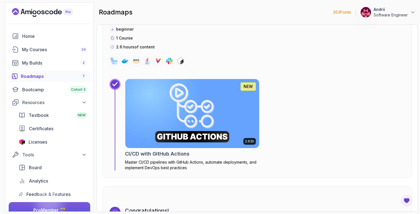
scroll to position [1741, 0]
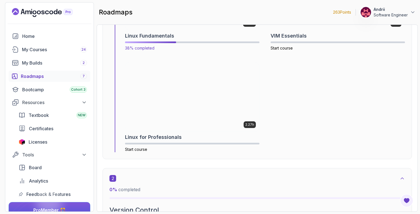
scroll to position [334, 0]
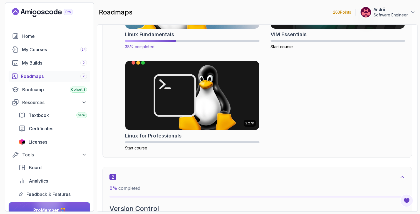
click at [194, 92] on img at bounding box center [192, 95] width 134 height 69
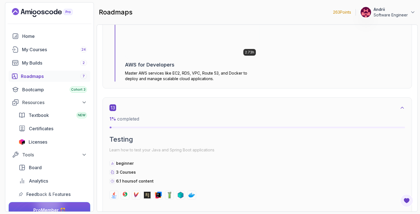
scroll to position [3011, 0]
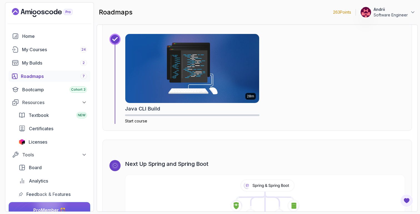
scroll to position [3517, 0]
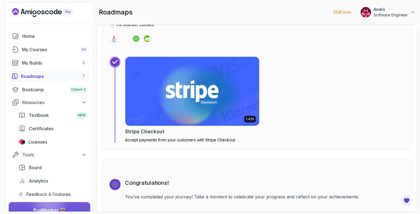
scroll to position [1865, 0]
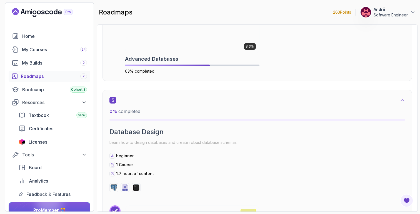
scroll to position [932, 0]
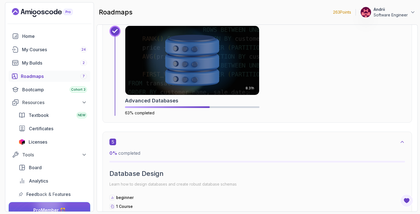
click at [160, 57] on img at bounding box center [192, 60] width 134 height 69
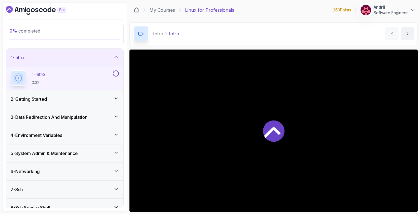
scroll to position [27, 0]
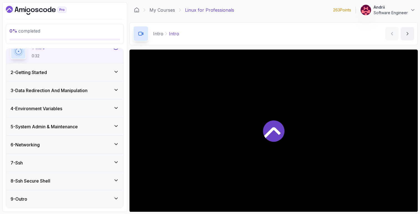
click at [78, 109] on div "4 - Environment Variables" at bounding box center [65, 108] width 108 height 7
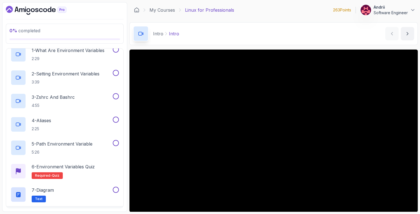
scroll to position [0, 0]
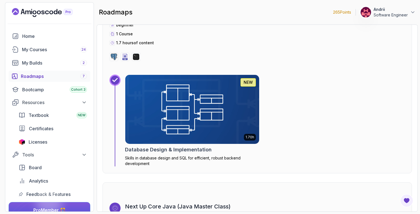
scroll to position [1132, 0]
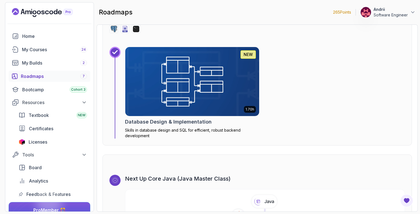
click at [165, 96] on img at bounding box center [192, 81] width 134 height 69
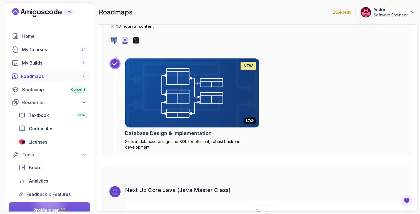
scroll to position [1205, 0]
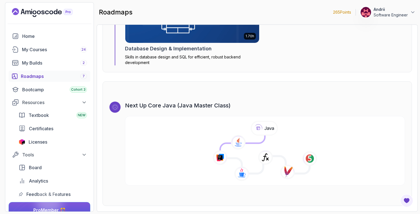
click at [157, 94] on div "Next Up Core Java (Java Master Class)" at bounding box center [258, 143] width 310 height 125
click at [179, 53] on div "1.70h NEW Database Design & Implementation Skills in database design and SQL fo…" at bounding box center [192, 20] width 135 height 92
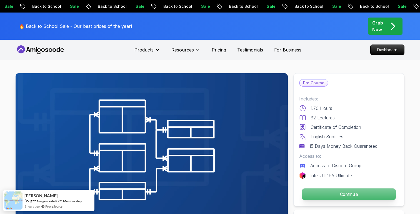
click at [336, 191] on p "Continue" at bounding box center [349, 194] width 94 height 12
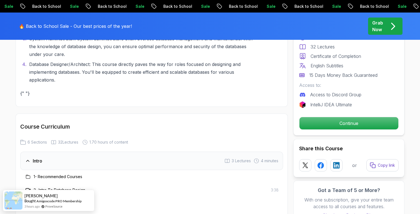
scroll to position [1002, 0]
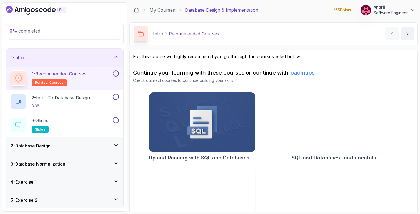
scroll to position [31, 0]
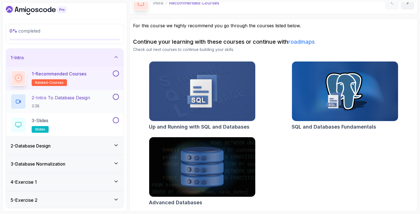
click at [89, 104] on p "3:38" at bounding box center [61, 106] width 58 height 6
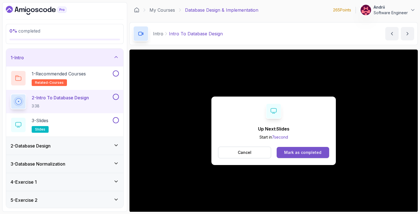
click at [289, 153] on div "Mark as completed" at bounding box center [302, 153] width 37 height 6
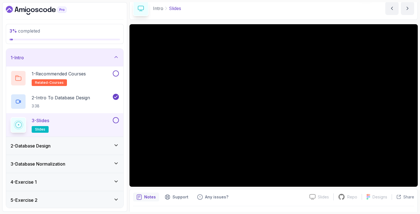
scroll to position [39, 0]
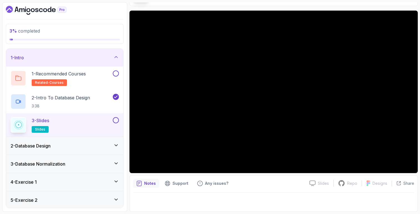
click at [255, 187] on div "Notes Support Any issues?" at bounding box center [219, 183] width 172 height 9
click at [70, 151] on div "2 - Database Design" at bounding box center [64, 146] width 117 height 18
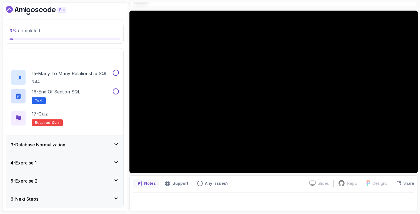
scroll to position [0, 0]
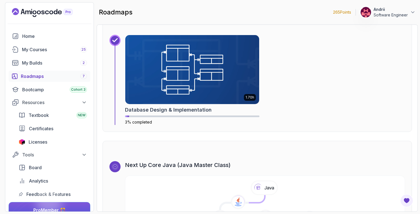
scroll to position [1203, 0]
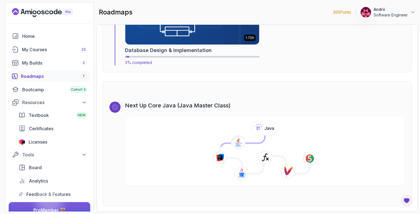
click at [210, 30] on img at bounding box center [192, 10] width 141 height 72
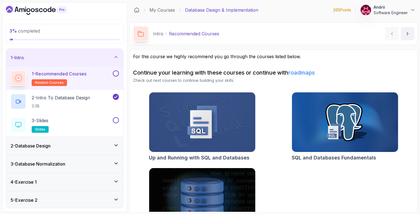
click at [67, 139] on div "2 - Database Design" at bounding box center [64, 146] width 117 height 18
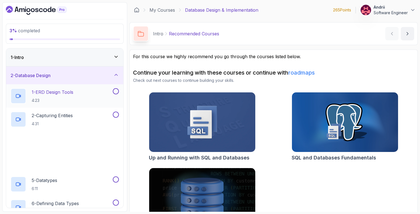
click at [59, 98] on p "4:23" at bounding box center [53, 101] width 42 height 6
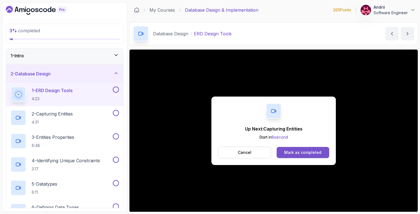
click at [302, 152] on div "Mark as completed" at bounding box center [302, 153] width 37 height 6
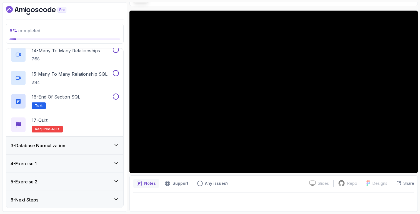
scroll to position [346, 0]
click at [113, 151] on div "3 - Database Normalization" at bounding box center [64, 145] width 117 height 18
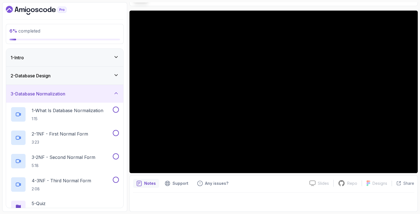
scroll to position [66, 0]
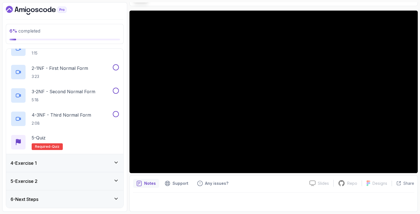
click at [106, 160] on div "4 - Exercise 1" at bounding box center [65, 163] width 108 height 7
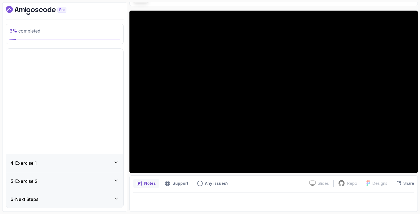
scroll to position [0, 0]
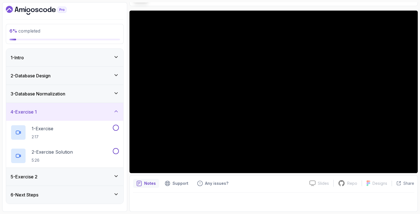
click at [99, 182] on div "5 - Exercise 2" at bounding box center [64, 177] width 117 height 18
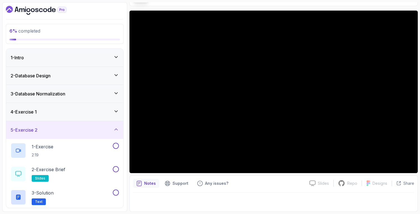
scroll to position [19, 0]
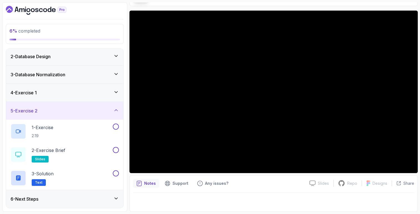
click at [101, 195] on div "6 - Next Steps" at bounding box center [64, 199] width 117 height 18
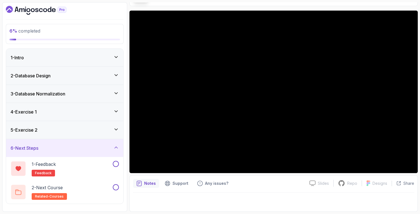
scroll to position [0, 0]
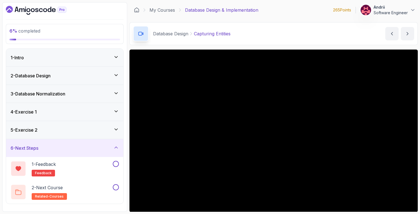
click at [88, 83] on div "2 - Database Design" at bounding box center [64, 76] width 117 height 18
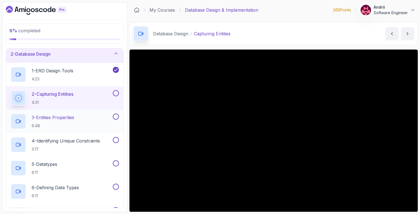
scroll to position [16, 0]
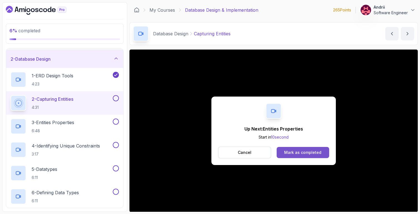
click at [309, 153] on div "Mark as completed" at bounding box center [302, 153] width 37 height 6
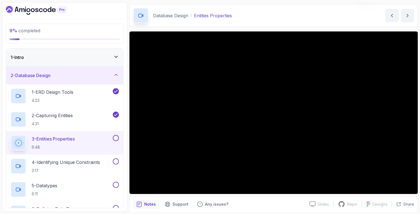
scroll to position [39, 0]
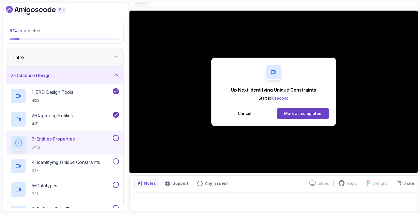
click at [304, 119] on div "Cancel Mark as completed" at bounding box center [273, 114] width 111 height 12
click at [304, 118] on button "Mark as completed" at bounding box center [303, 113] width 53 height 11
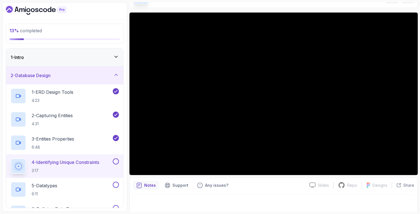
scroll to position [39, 0]
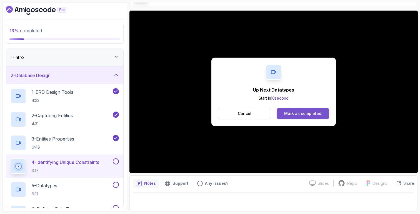
click at [311, 113] on div "Mark as completed" at bounding box center [302, 114] width 37 height 6
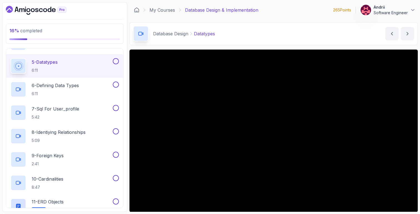
click at [202, 45] on main "My Courses Database Design & Implementation 265 Points Andrii Software Engineer…" at bounding box center [274, 106] width 289 height 209
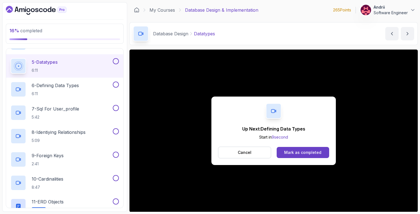
scroll to position [39, 0]
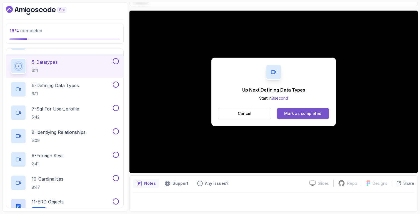
click at [299, 110] on button "Mark as completed" at bounding box center [303, 113] width 53 height 11
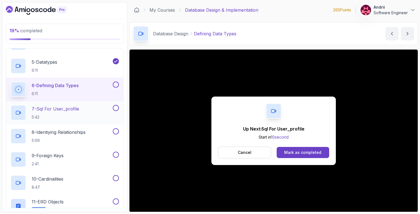
click at [91, 109] on div "7 - Sql For User_profile 5:42" at bounding box center [61, 113] width 101 height 16
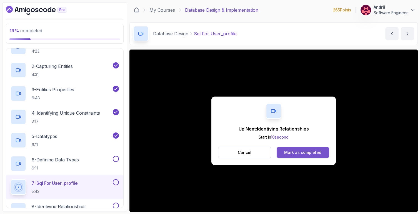
click at [296, 150] on div "Mark as completed" at bounding box center [302, 153] width 37 height 6
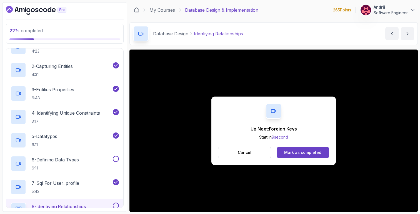
scroll to position [39, 0]
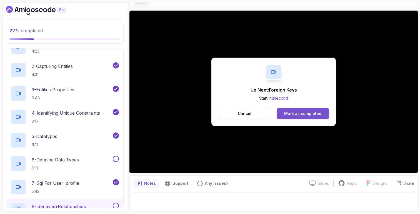
click at [325, 112] on button "Mark as completed" at bounding box center [303, 113] width 53 height 11
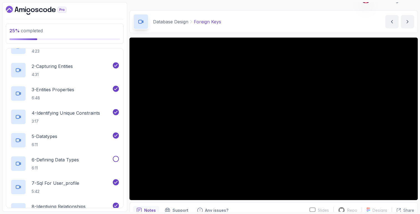
scroll to position [39, 0]
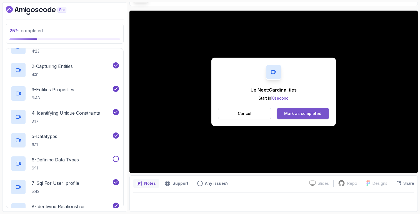
click at [287, 113] on div "Mark as completed" at bounding box center [302, 114] width 37 height 6
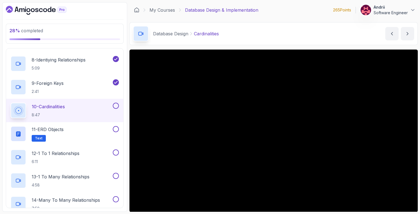
scroll to position [39, 0]
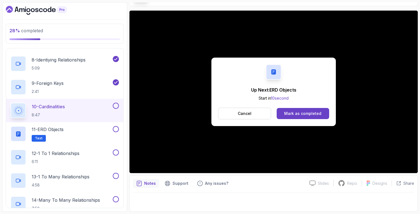
click at [296, 107] on div "Up Next: ERD Objects Start in 10 second Cancel Mark as completed" at bounding box center [274, 92] width 125 height 68
click at [257, 114] on button "Cancel" at bounding box center [244, 114] width 53 height 12
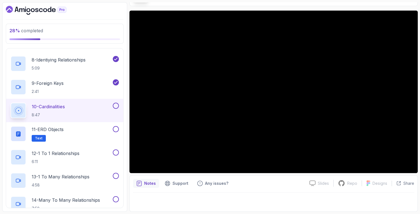
click at [126, 172] on div "28 % completed 1 - Intro 2 - Database Design 1 - ERD Design Tools 4:23 2 - Capt…" at bounding box center [64, 106] width 125 height 209
click at [66, 127] on div "11 - ERD Objects Text" at bounding box center [61, 134] width 101 height 16
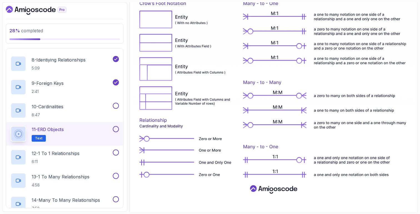
scroll to position [270, 0]
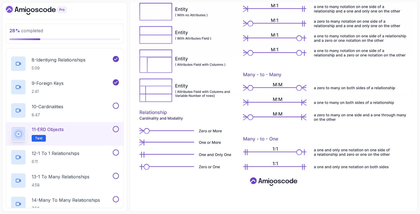
click at [177, 62] on img at bounding box center [273, 6] width 281 height 371
click at [58, 163] on p "6:11" at bounding box center [56, 162] width 48 height 6
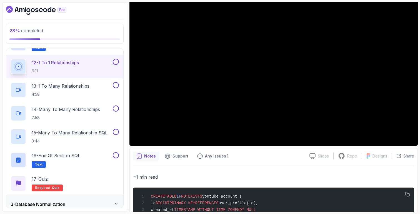
scroll to position [92, 0]
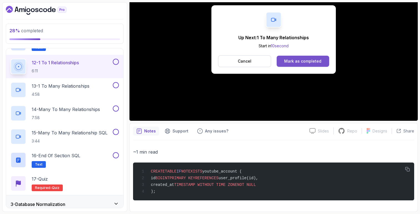
click at [300, 60] on div "Mark as completed" at bounding box center [302, 61] width 37 height 6
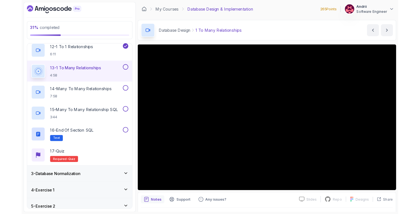
scroll to position [346, 0]
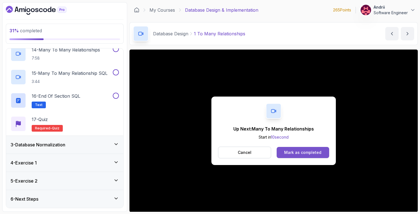
click at [287, 154] on div "Mark as completed" at bounding box center [302, 153] width 37 height 6
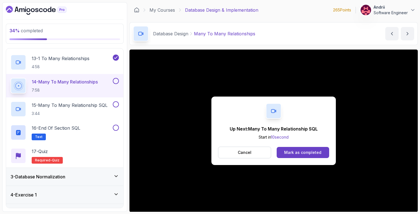
click at [303, 152] on div "Mark as completed" at bounding box center [302, 153] width 37 height 6
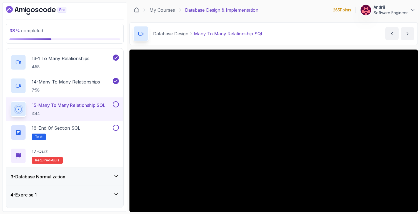
scroll to position [106, 0]
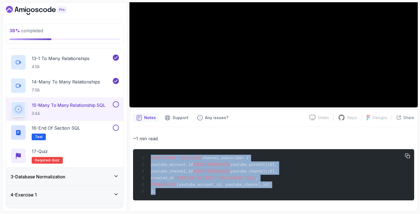
drag, startPoint x: 149, startPoint y: 155, endPoint x: 180, endPoint y: 194, distance: 50.0
click at [180, 194] on div "CREATE TABLE IF NOT EXISTS channel_subscriber ( youtube_account_id BIGINT REFER…" at bounding box center [274, 174] width 272 height 44
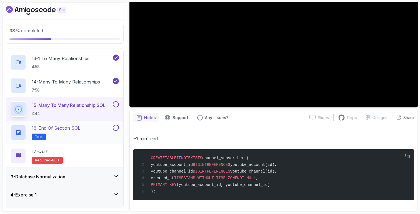
click at [90, 135] on div "16 - End Of Section SQL Text" at bounding box center [61, 133] width 101 height 16
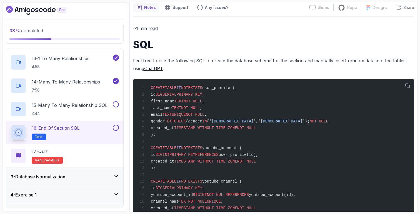
scroll to position [128, 0]
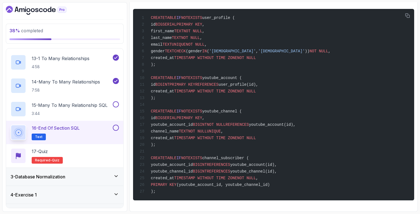
click at [76, 176] on div "3 - Database Normalization" at bounding box center [65, 176] width 108 height 7
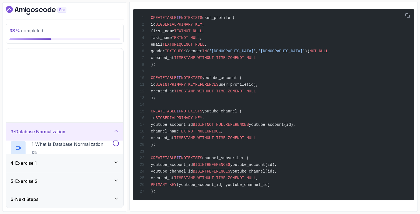
scroll to position [0, 0]
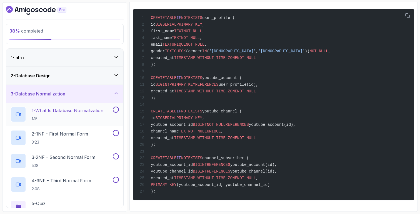
click at [78, 114] on h2 "1 - What Is Database Normalization 1:15" at bounding box center [68, 114] width 72 height 14
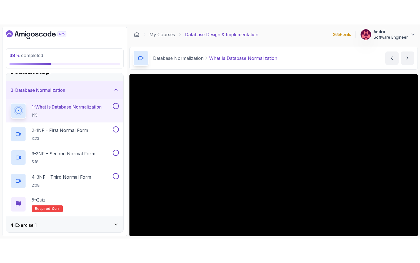
scroll to position [39, 0]
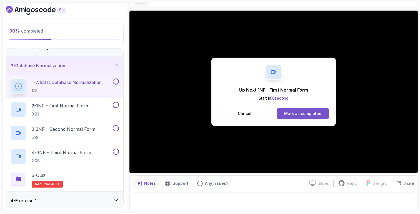
click at [301, 112] on div "Mark as completed" at bounding box center [302, 114] width 37 height 6
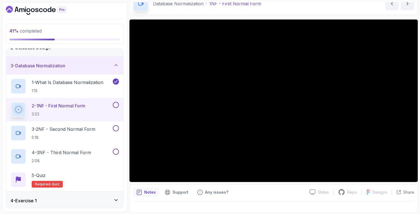
scroll to position [39, 0]
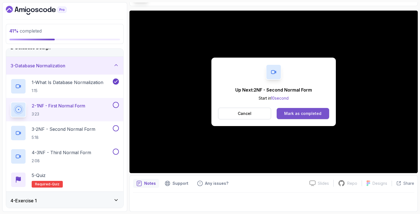
click at [290, 113] on div "Mark as completed" at bounding box center [302, 114] width 37 height 6
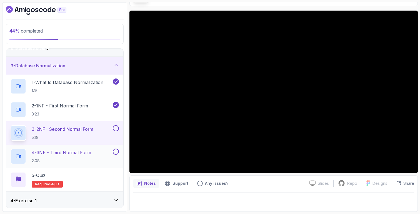
scroll to position [66, 0]
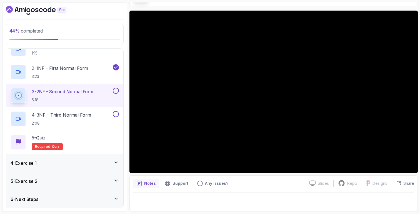
click at [88, 163] on div "4 - Exercise 1" at bounding box center [65, 163] width 108 height 7
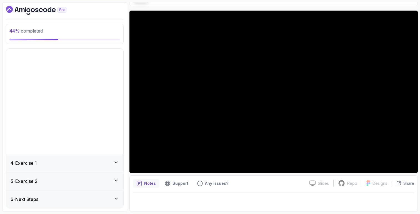
scroll to position [0, 0]
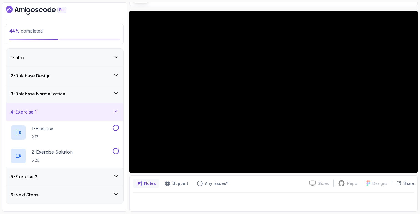
click at [87, 171] on div "5 - Exercise 2" at bounding box center [64, 177] width 117 height 18
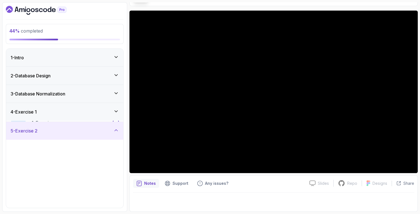
scroll to position [19, 0]
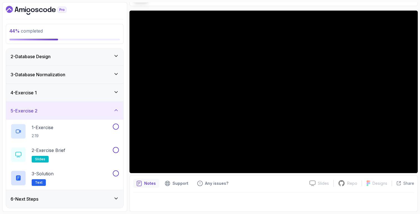
click at [84, 198] on div "6 - Next Steps" at bounding box center [65, 198] width 108 height 7
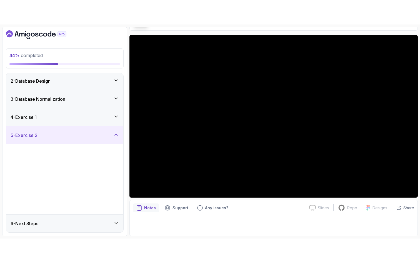
scroll to position [0, 0]
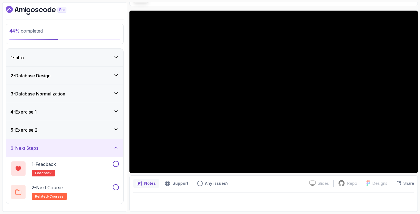
click at [59, 90] on h3 "3 - Database Normalization" at bounding box center [38, 93] width 55 height 7
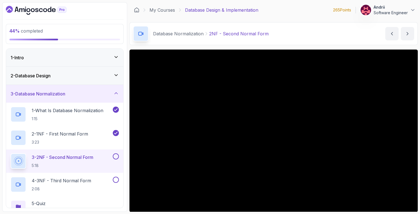
click at [281, 46] on main "My Courses Database Design & Implementation 265 Points Andrii Software Engineer…" at bounding box center [274, 106] width 289 height 209
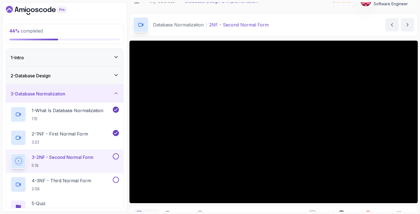
scroll to position [39, 0]
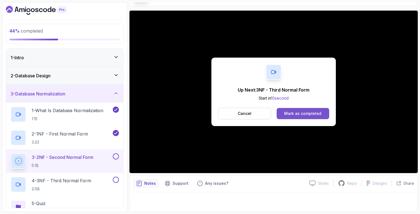
click at [313, 114] on div "Mark as completed" at bounding box center [302, 114] width 37 height 6
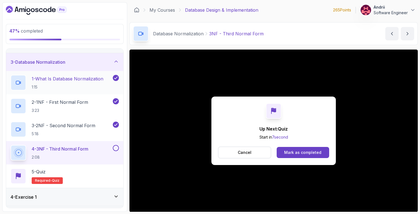
scroll to position [66, 0]
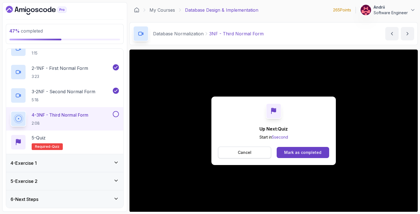
click at [232, 148] on button "Cancel" at bounding box center [244, 152] width 53 height 12
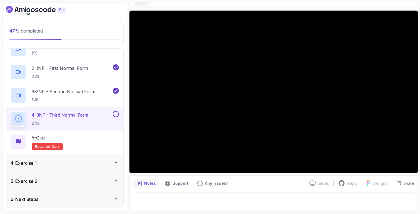
scroll to position [0, 0]
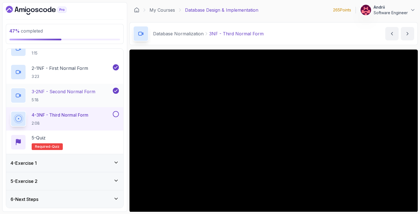
click at [105, 105] on div "3 - 2NF - Second Normal Form 5:18" at bounding box center [64, 95] width 117 height 23
click at [106, 99] on div "3 - 2NF - Second Normal Form 5:18" at bounding box center [61, 96] width 101 height 16
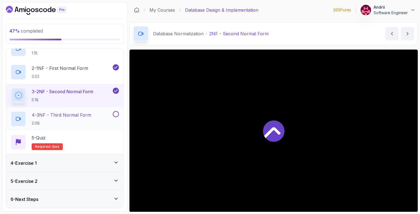
click at [91, 117] on p "4 - 3NF - Third Normal Form" at bounding box center [61, 114] width 59 height 7
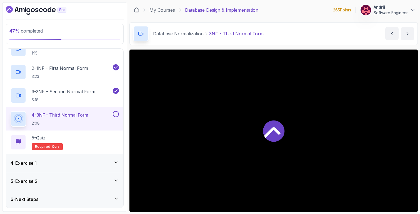
scroll to position [39, 0]
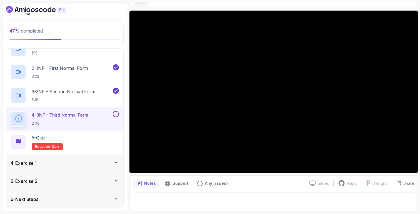
click at [107, 166] on div "4 - Exercise 1" at bounding box center [65, 163] width 108 height 7
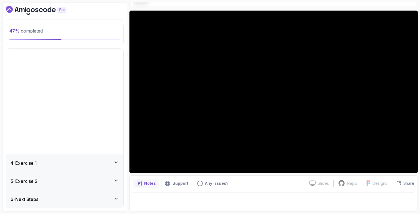
scroll to position [0, 0]
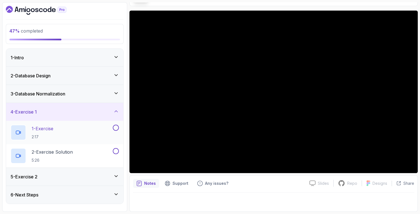
click at [90, 129] on div "1 - Exercise 2:17" at bounding box center [61, 133] width 101 height 16
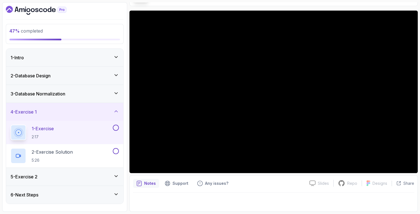
click at [87, 102] on div "3 - Database Normalization" at bounding box center [64, 94] width 117 height 18
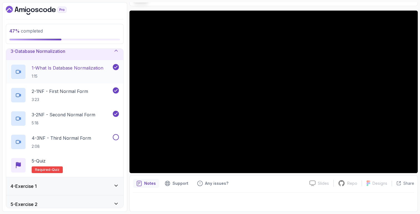
scroll to position [66, 0]
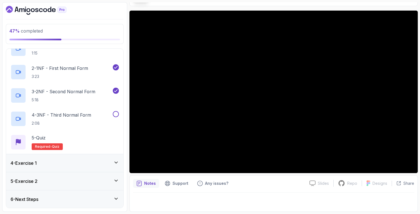
click at [90, 162] on div "4 - Exercise 1" at bounding box center [65, 163] width 108 height 7
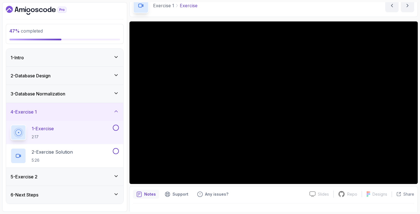
scroll to position [39, 0]
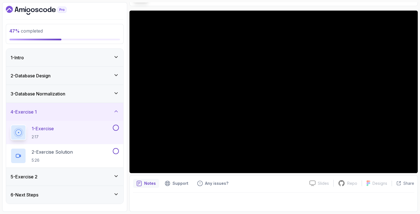
click at [82, 172] on div "5 - Exercise 2" at bounding box center [64, 177] width 117 height 18
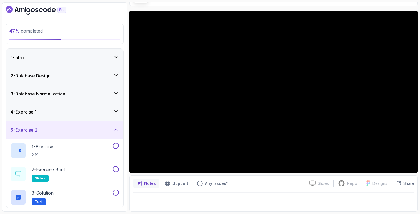
click at [77, 106] on div "4 - Exercise 1" at bounding box center [64, 112] width 117 height 18
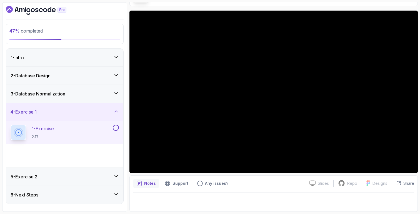
click at [76, 155] on div "2 - Exercise Solution 5:26" at bounding box center [61, 156] width 101 height 16
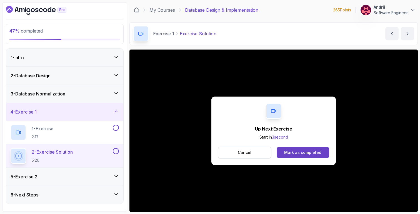
click at [271, 154] on button "Cancel" at bounding box center [244, 152] width 53 height 12
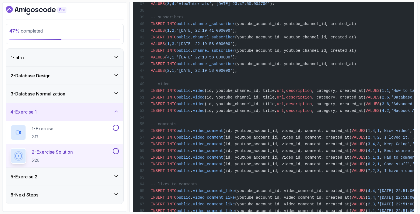
scroll to position [1366, 0]
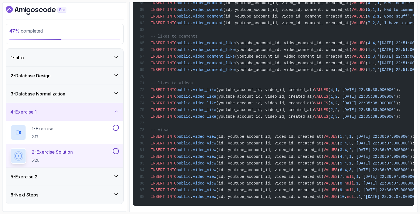
click at [38, 174] on h3 "5 - Exercise 2" at bounding box center [24, 176] width 27 height 7
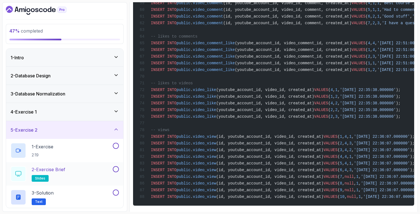
click at [53, 158] on div "1 - Exercise 2:19" at bounding box center [64, 150] width 117 height 23
click at [106, 148] on div "1 - Exercise 2:19" at bounding box center [61, 151] width 101 height 16
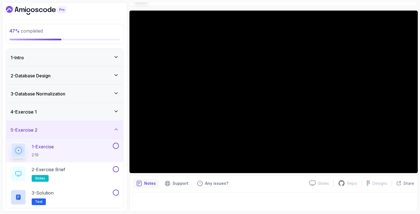
click at [41, 115] on div "4 - Exercise 1" at bounding box center [65, 111] width 108 height 7
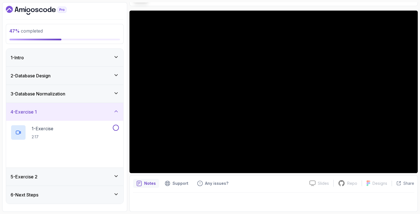
click at [57, 153] on p "2 - Exercise Solution" at bounding box center [52, 151] width 41 height 7
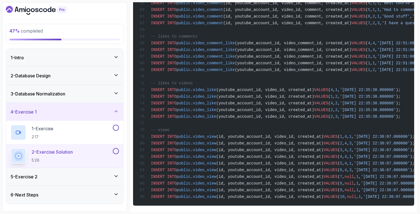
scroll to position [1579, 0]
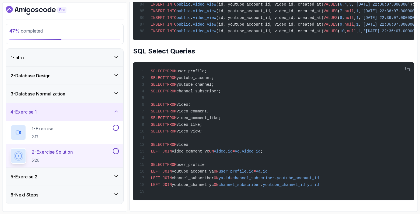
click at [74, 170] on div "5 - Exercise 2" at bounding box center [64, 177] width 117 height 18
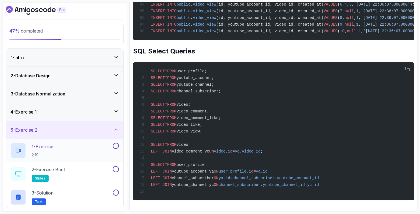
click at [68, 145] on div "1 - Exercise 2:19" at bounding box center [61, 151] width 101 height 16
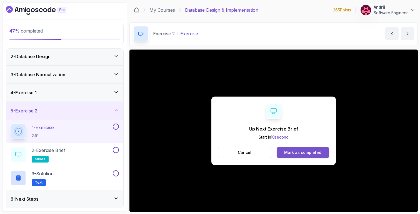
click at [306, 155] on div "Mark as completed" at bounding box center [302, 153] width 37 height 6
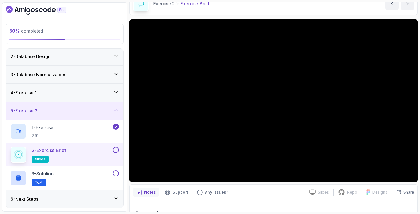
scroll to position [29, 0]
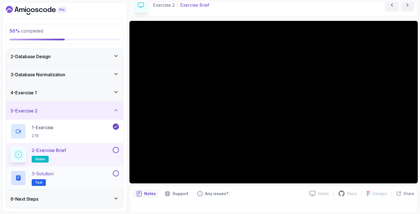
click at [70, 177] on div "3 - Solution Text" at bounding box center [61, 178] width 101 height 16
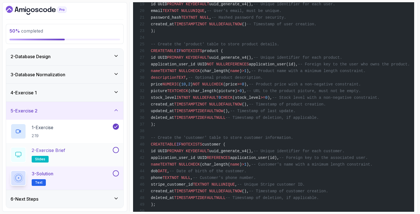
scroll to position [248, 0]
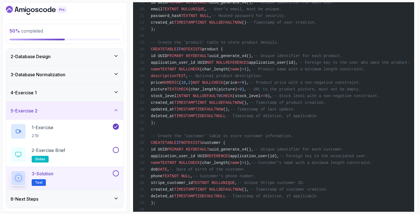
click at [100, 171] on div "3 - Solution Text" at bounding box center [61, 178] width 101 height 16
click at [106, 195] on div "6 - Next Steps" at bounding box center [65, 198] width 108 height 7
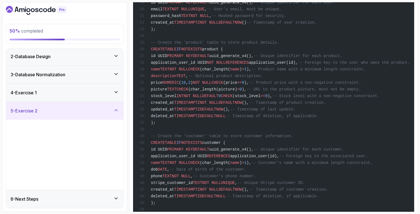
scroll to position [0, 0]
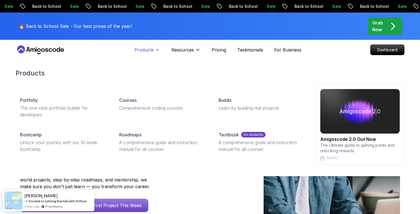
click at [145, 49] on p "Products" at bounding box center [144, 49] width 19 height 7
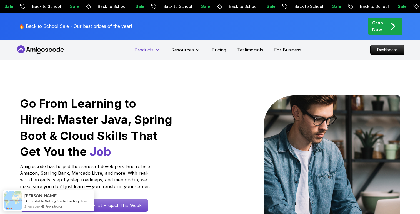
click at [146, 49] on p "Products" at bounding box center [144, 49] width 19 height 7
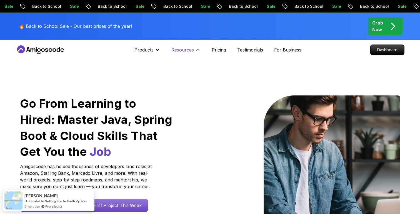
click at [188, 47] on p "Resources" at bounding box center [183, 49] width 23 height 7
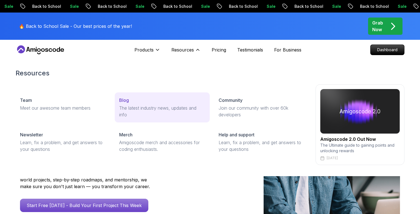
click at [146, 105] on p "The latest industry news, updates and info" at bounding box center [162, 111] width 86 height 13
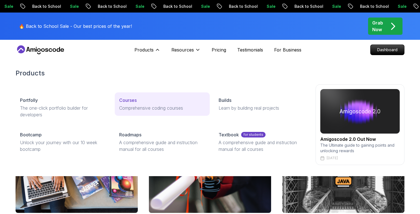
click at [138, 99] on div "Courses" at bounding box center [162, 100] width 86 height 7
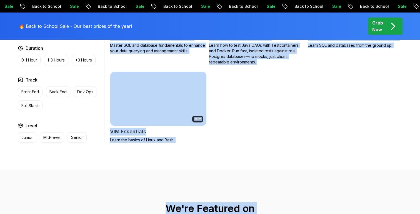
scroll to position [1575, 0]
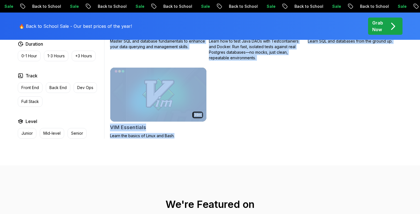
drag, startPoint x: 108, startPoint y: 78, endPoint x: 243, endPoint y: 136, distance: 146.3
copy div "6.00h Linux Fundamentals Learn the fundamentals of Linux and how to use the com…"
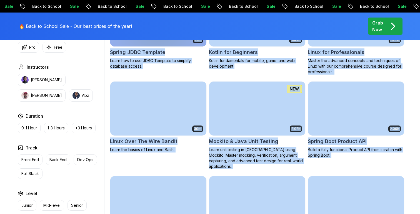
scroll to position [1190, 0]
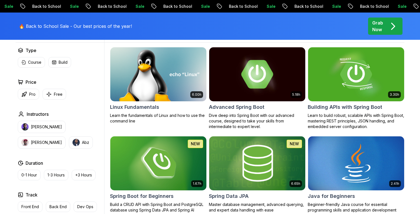
scroll to position [1223, 0]
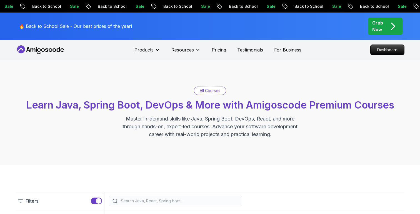
scroll to position [1, 0]
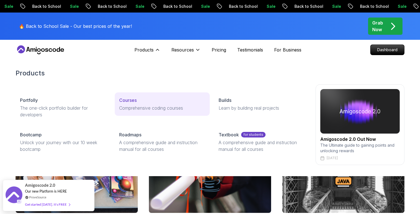
click at [138, 99] on div "Courses" at bounding box center [162, 100] width 86 height 7
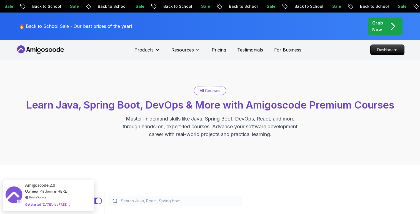
scroll to position [167, 0]
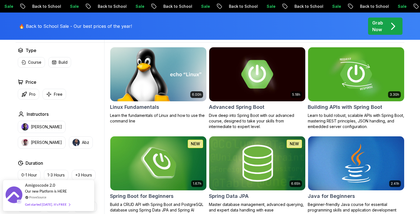
click at [147, 52] on img at bounding box center [158, 74] width 101 height 56
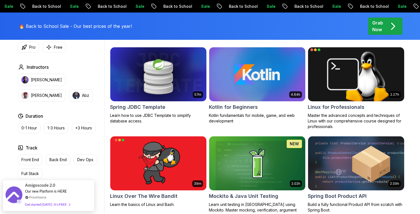
click at [335, 77] on img at bounding box center [356, 74] width 101 height 56
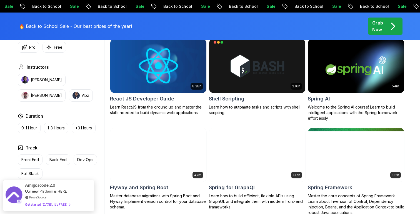
scroll to position [256, 0]
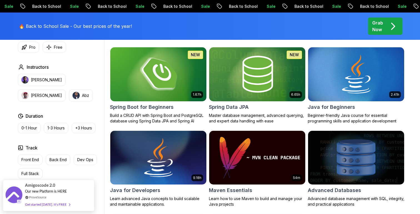
click at [173, 69] on img at bounding box center [158, 74] width 101 height 56
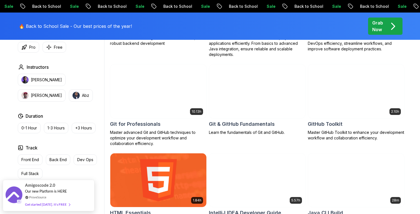
scroll to position [167, 0]
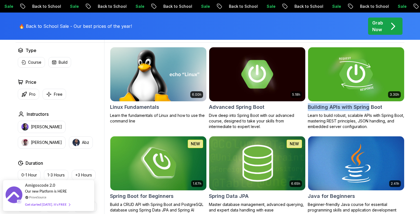
click at [321, 67] on img at bounding box center [356, 74] width 101 height 56
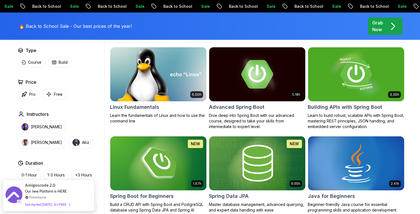
click at [204, 90] on img at bounding box center [158, 74] width 101 height 56
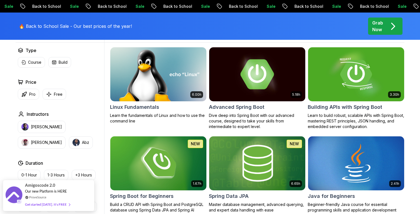
click at [242, 75] on img at bounding box center [257, 74] width 101 height 56
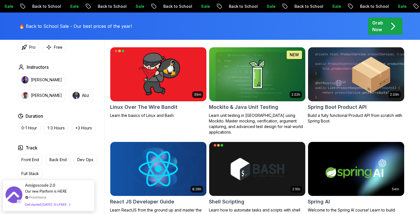
scroll to position [1495, 0]
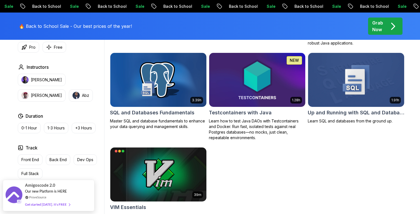
click at [171, 59] on img at bounding box center [158, 79] width 101 height 56
click at [330, 65] on img at bounding box center [356, 79] width 101 height 56
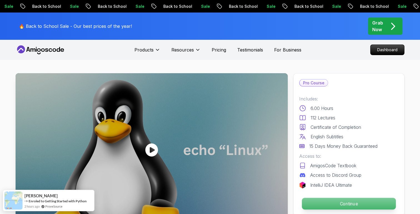
click at [352, 207] on p "Continue" at bounding box center [349, 204] width 94 height 12
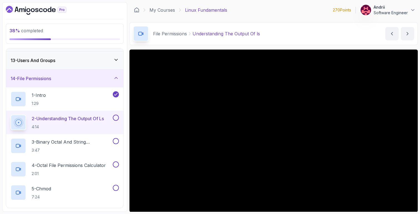
scroll to position [141, 0]
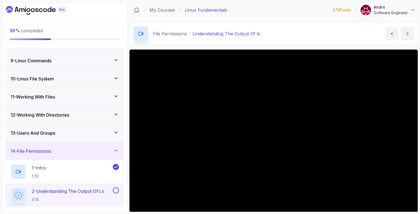
click at [114, 148] on icon at bounding box center [116, 151] width 6 height 6
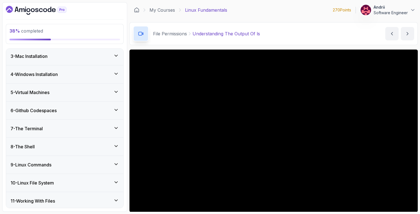
scroll to position [13, 0]
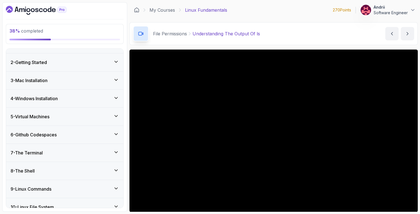
click at [96, 121] on div "5 - Virtual Machines" at bounding box center [64, 117] width 117 height 18
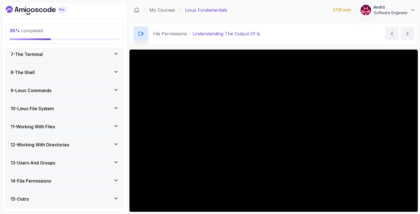
click at [96, 121] on div "11 - Working With Files" at bounding box center [64, 127] width 117 height 18
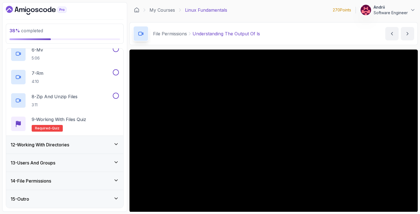
click at [94, 145] on div "12 - Working With Directories" at bounding box center [65, 144] width 108 height 7
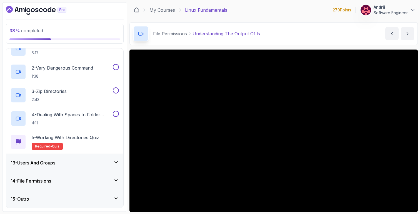
click at [88, 166] on div "13 - Users And Groups" at bounding box center [65, 162] width 108 height 7
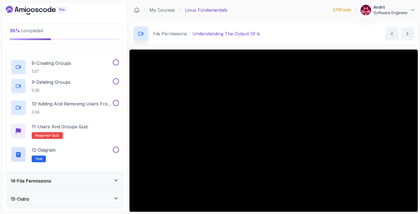
click at [83, 180] on div "14 - File Permissions" at bounding box center [65, 180] width 108 height 7
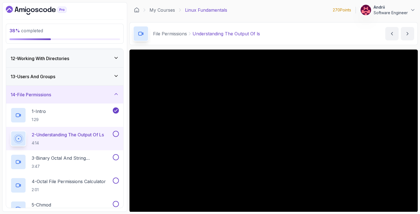
scroll to position [193, 0]
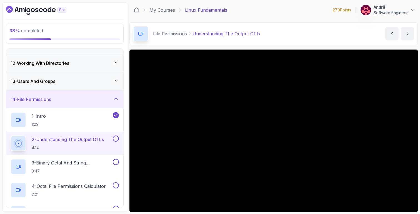
click at [81, 82] on div "13 - Users And Groups" at bounding box center [65, 81] width 108 height 7
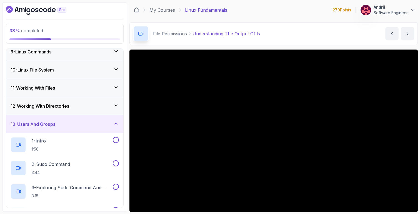
scroll to position [129, 0]
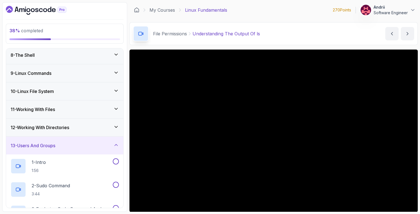
click at [69, 125] on h3 "12 - Working With Directories" at bounding box center [40, 127] width 59 height 7
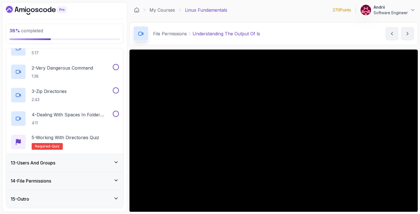
click at [63, 156] on div "13 - Users And Groups" at bounding box center [64, 163] width 117 height 18
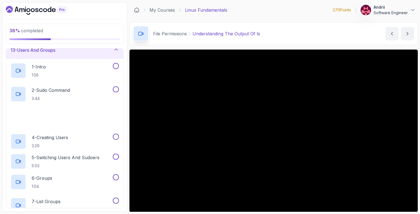
scroll to position [338, 0]
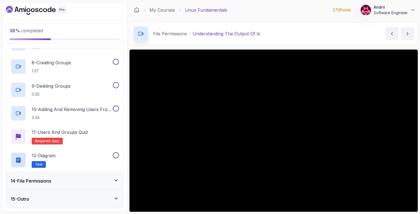
click at [66, 175] on div "14 - File Permissions" at bounding box center [64, 181] width 117 height 18
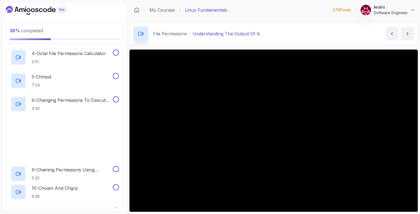
scroll to position [415, 0]
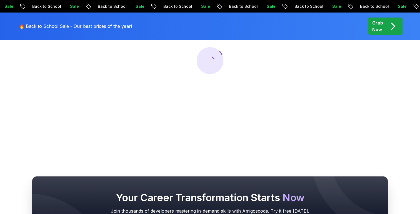
scroll to position [77, 0]
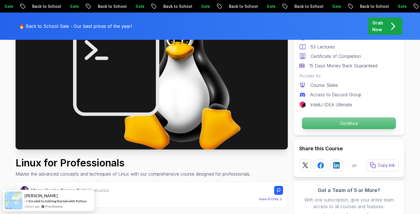
click at [311, 126] on p "Continue" at bounding box center [349, 123] width 94 height 12
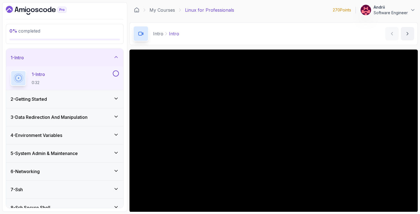
scroll to position [27, 0]
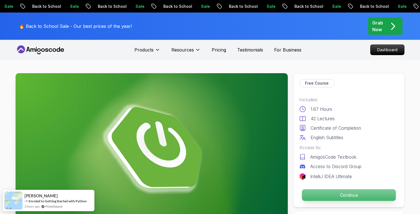
click at [322, 198] on p "Continue" at bounding box center [349, 195] width 94 height 12
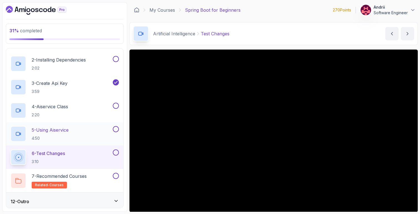
click at [63, 132] on p "5 - Using Aiservice" at bounding box center [50, 129] width 37 height 7
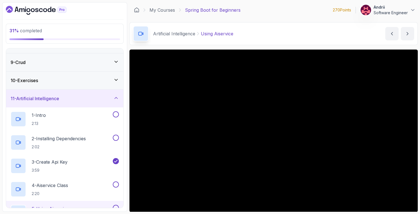
click at [77, 76] on div "10 - Exercises" at bounding box center [64, 80] width 117 height 18
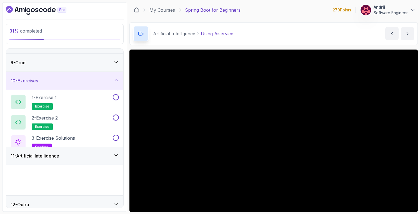
scroll to position [127, 0]
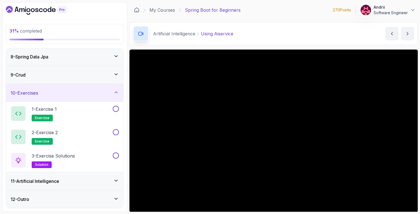
click at [77, 76] on div "9 - Crud" at bounding box center [65, 74] width 108 height 7
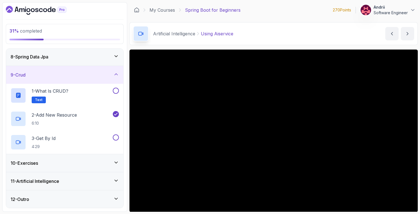
click at [89, 63] on div "8 - Spring Data Jpa" at bounding box center [64, 57] width 117 height 18
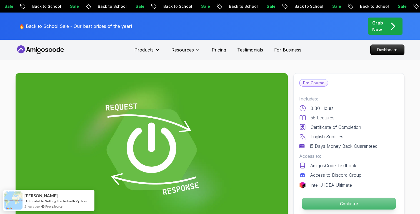
click at [325, 209] on p "Continue" at bounding box center [349, 204] width 94 height 12
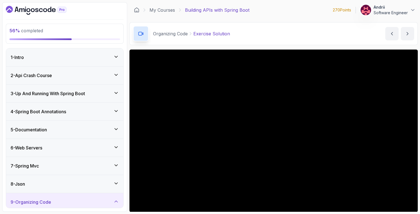
click at [80, 154] on div "6 - Web Servers" at bounding box center [64, 148] width 117 height 18
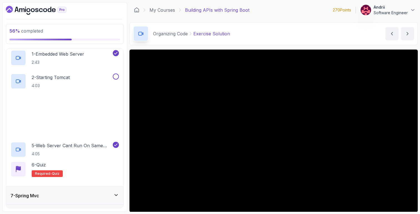
scroll to position [161, 0]
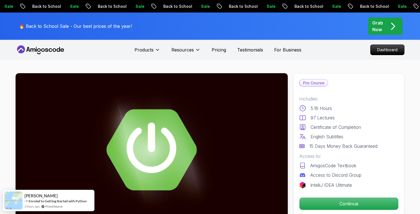
click at [312, 197] on div "Pro Course Includes: 5.18 Hours 97 Lectures Certificate of Completion English S…" at bounding box center [349, 144] width 111 height 143
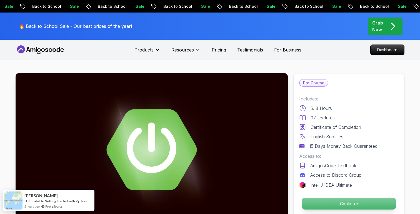
click at [312, 198] on p "Continue" at bounding box center [349, 204] width 94 height 12
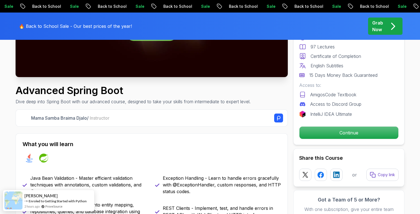
scroll to position [184, 0]
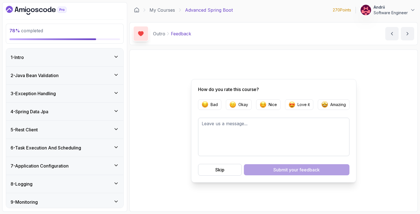
click at [70, 129] on div "5 - Rest Client" at bounding box center [65, 129] width 108 height 7
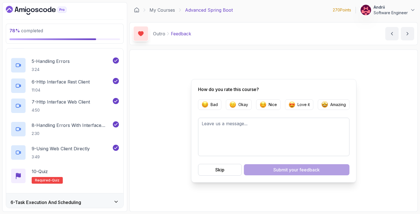
scroll to position [309, 0]
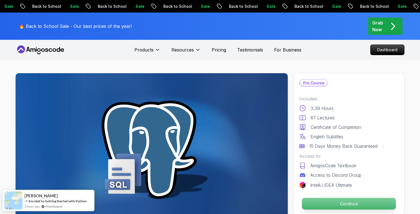
click at [329, 200] on p "Continue" at bounding box center [349, 204] width 94 height 12
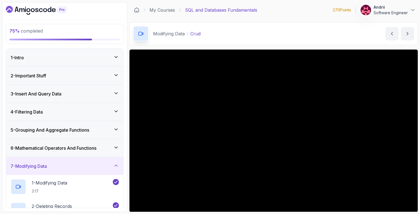
click at [41, 113] on h3 "4 - Filtering Data" at bounding box center [27, 111] width 32 height 7
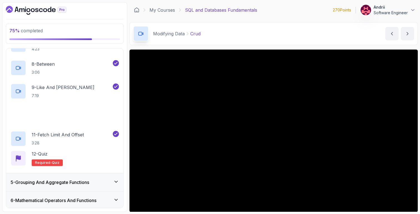
scroll to position [319, 0]
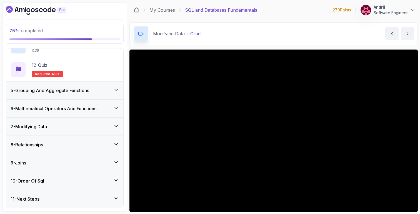
click at [55, 164] on div "9 - Joins" at bounding box center [65, 162] width 108 height 7
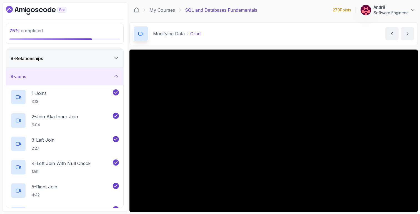
scroll to position [0, 0]
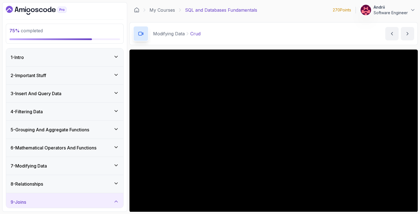
click at [82, 95] on div "3 - Insert And Query Data" at bounding box center [65, 93] width 108 height 7
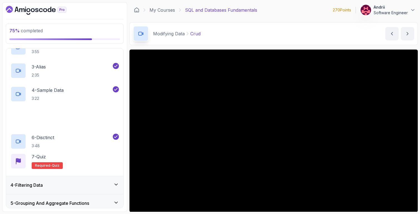
scroll to position [98, 0]
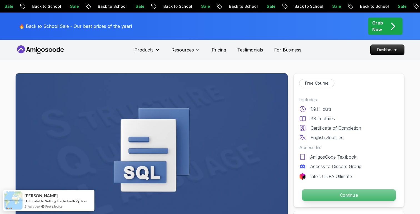
click at [326, 190] on p "Continue" at bounding box center [349, 195] width 94 height 12
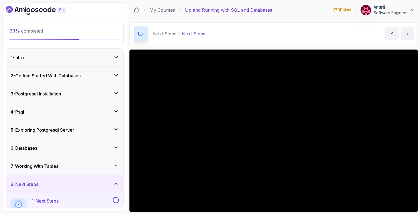
click at [86, 162] on div "7 - Working With Tables" at bounding box center [64, 166] width 117 height 18
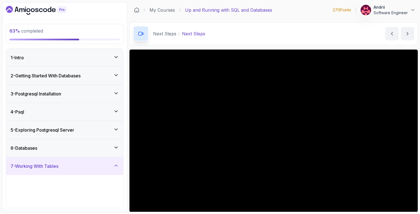
scroll to position [125, 0]
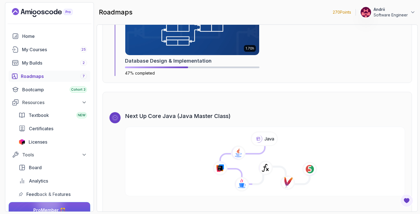
scroll to position [1203, 0]
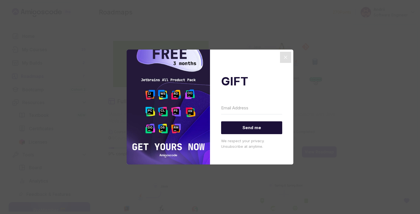
click at [286, 59] on icon "Close" at bounding box center [285, 57] width 7 height 7
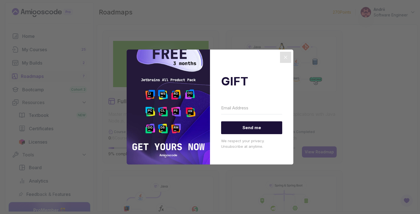
click at [286, 59] on icon "Close" at bounding box center [285, 57] width 7 height 7
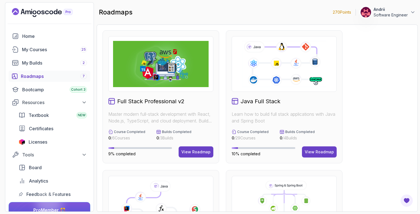
scroll to position [179, 0]
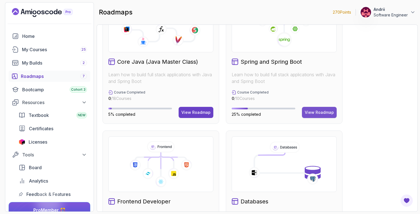
click at [310, 108] on button "View Roadmap" at bounding box center [319, 112] width 35 height 11
click at [310, 112] on div "View Roadmap" at bounding box center [319, 113] width 29 height 6
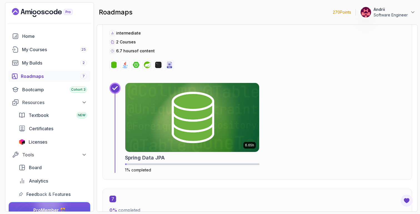
scroll to position [1356, 0]
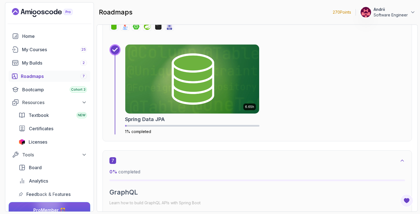
click at [170, 104] on img at bounding box center [192, 78] width 134 height 69
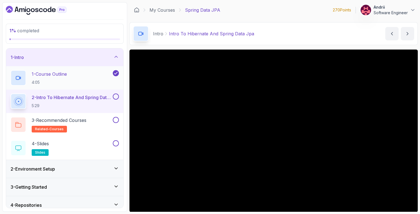
click at [76, 87] on div "1 - Course Outline 4:05" at bounding box center [64, 77] width 117 height 23
click at [83, 83] on div "1 - Course Outline 4:05" at bounding box center [61, 78] width 101 height 16
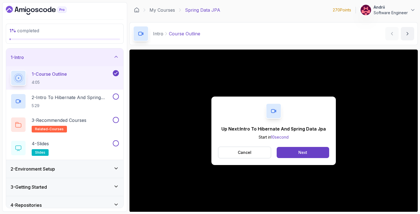
click at [288, 158] on div "Up Next: Intro To Hibernate And Spring Data Jpa Start in 10 second Cancel Next" at bounding box center [274, 130] width 125 height 68
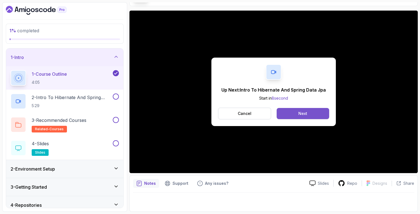
click at [302, 114] on div "Next" at bounding box center [303, 114] width 9 height 6
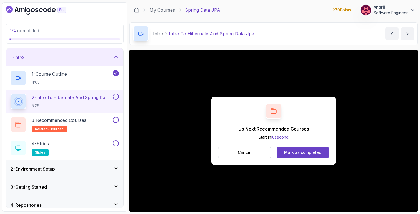
scroll to position [91, 0]
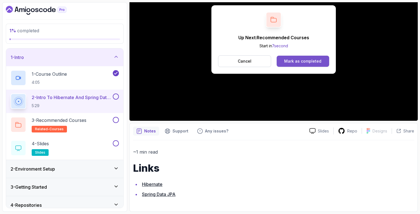
click at [324, 59] on button "Mark as completed" at bounding box center [303, 61] width 53 height 11
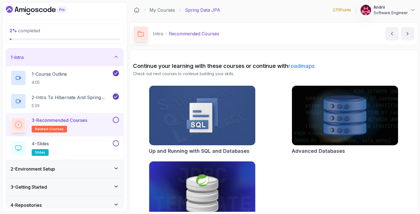
scroll to position [24, 0]
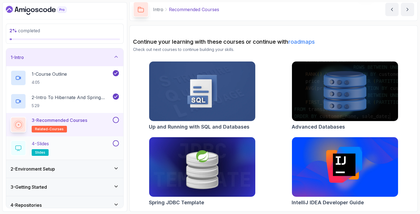
click at [59, 142] on div "4 - Slides slides" at bounding box center [61, 148] width 101 height 16
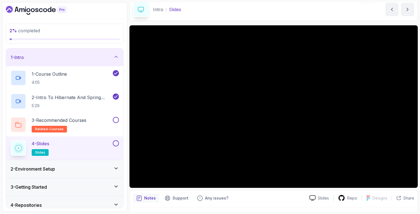
scroll to position [39, 0]
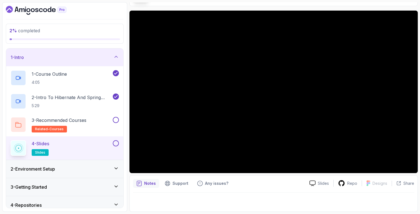
click at [92, 172] on div "2 - Environment Setup" at bounding box center [65, 168] width 108 height 7
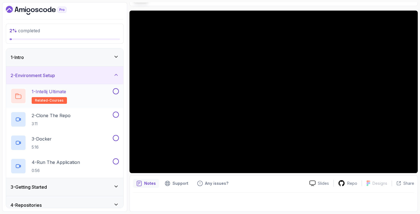
click at [75, 96] on div "1 - Intellij Ultimate related-courses" at bounding box center [61, 96] width 101 height 16
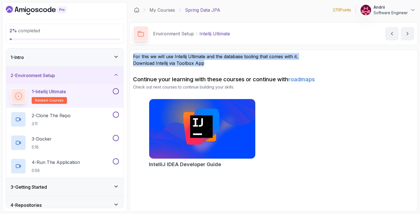
drag, startPoint x: 134, startPoint y: 57, endPoint x: 215, endPoint y: 63, distance: 81.1
click at [215, 63] on div "For this we will use Intellij Ultimate and the database tooling that comes with…" at bounding box center [273, 59] width 281 height 13
click at [215, 63] on p "Download Intellij via Toolbox App" at bounding box center [273, 63] width 281 height 7
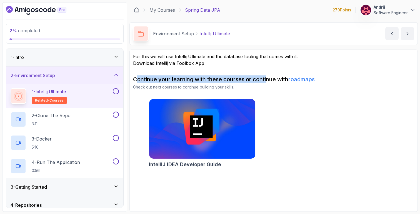
drag, startPoint x: 146, startPoint y: 79, endPoint x: 269, endPoint y: 79, distance: 123.1
click at [269, 79] on h2 "Continue your learning with these courses or continue with roadmaps" at bounding box center [273, 79] width 281 height 8
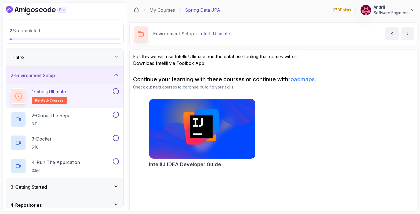
click at [269, 79] on h2 "Continue your learning with these courses or continue with roadmaps" at bounding box center [273, 79] width 281 height 8
click at [79, 115] on div "2 - Clone The Repo 3:11" at bounding box center [61, 119] width 101 height 16
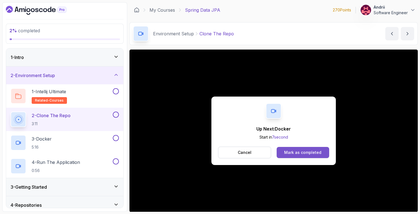
click at [297, 152] on div "Mark as completed" at bounding box center [302, 153] width 37 height 6
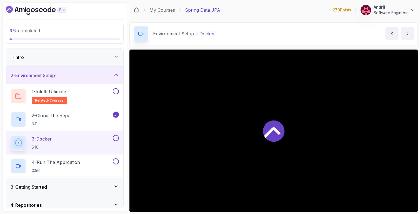
scroll to position [153, 0]
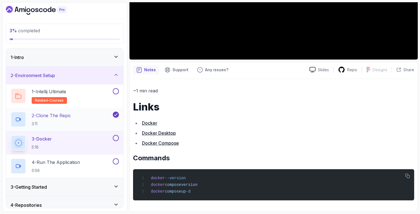
click at [60, 126] on div "2 - Clone The Repo 3:11" at bounding box center [61, 119] width 101 height 16
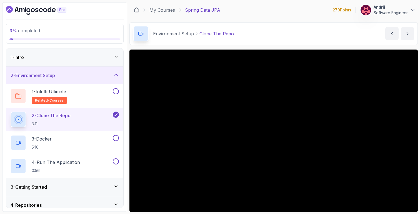
scroll to position [104, 0]
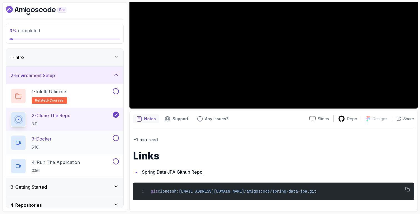
click at [67, 146] on div "3 - Docker 5:16" at bounding box center [61, 143] width 101 height 16
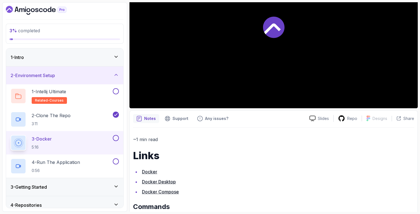
scroll to position [153, 0]
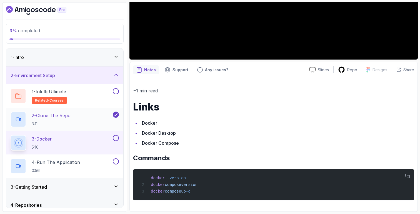
click at [64, 113] on p "2 - Clone The Repo" at bounding box center [51, 115] width 39 height 7
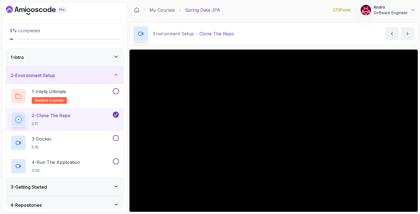
scroll to position [104, 0]
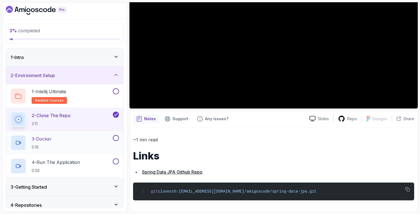
click at [66, 136] on div "3 - Docker 5:16" at bounding box center [61, 143] width 101 height 16
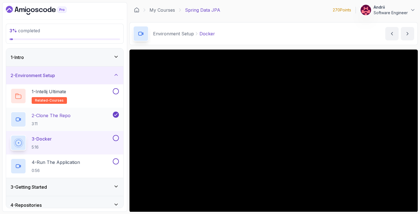
click at [82, 116] on div "2 - Clone The Repo 3:11" at bounding box center [61, 119] width 101 height 16
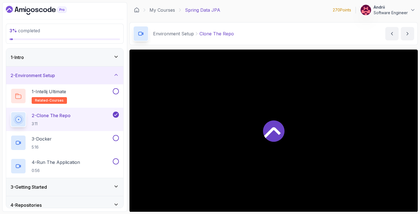
scroll to position [104, 0]
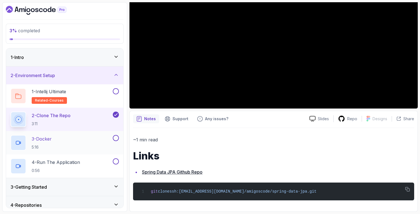
click at [96, 141] on div "3 - Docker 5:16" at bounding box center [61, 143] width 101 height 16
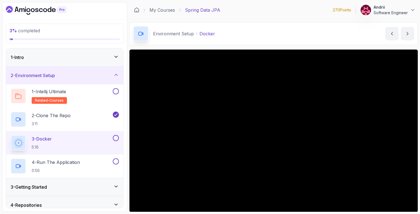
scroll to position [153, 0]
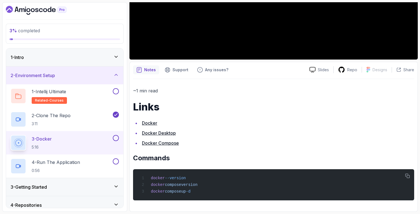
click at [161, 141] on link "Docker Compose" at bounding box center [160, 143] width 37 height 6
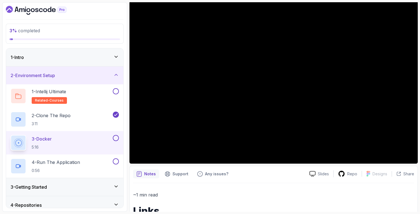
scroll to position [0, 0]
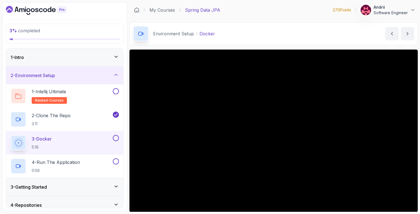
click at [200, 45] on div "Environment Setup Docker Docker by [PERSON_NAME]" at bounding box center [274, 33] width 289 height 23
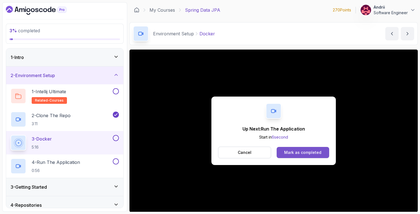
click at [305, 158] on button "Mark as completed" at bounding box center [303, 152] width 53 height 11
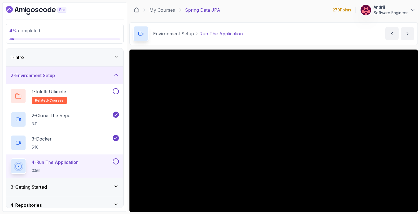
scroll to position [39, 0]
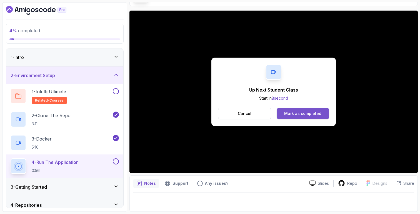
click at [299, 110] on button "Mark as completed" at bounding box center [303, 113] width 53 height 11
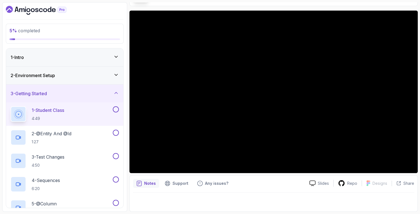
click at [71, 76] on div "2 - Environment Setup" at bounding box center [65, 75] width 108 height 7
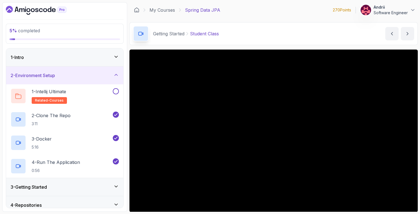
click at [87, 188] on div "3 - Getting Started" at bounding box center [65, 186] width 108 height 7
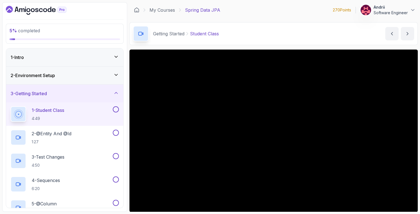
click at [335, 18] on div "My Courses Spring Data JPA 270 Points Andrii Software Engineer" at bounding box center [274, 10] width 289 height 16
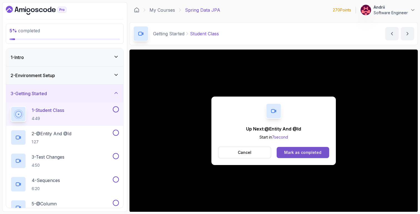
click at [319, 154] on div "Mark as completed" at bounding box center [302, 153] width 37 height 6
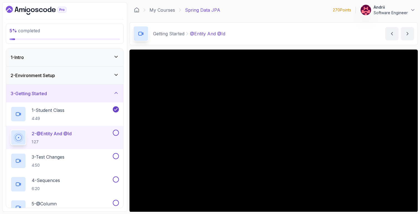
scroll to position [39, 0]
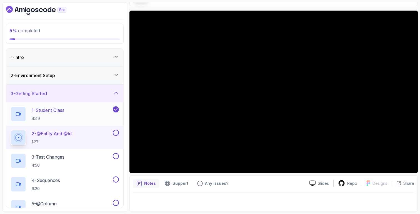
click at [91, 124] on div "1 - Student Class 4:49" at bounding box center [64, 113] width 117 height 23
click at [93, 115] on div "1 - Student Class 4:49" at bounding box center [61, 114] width 101 height 16
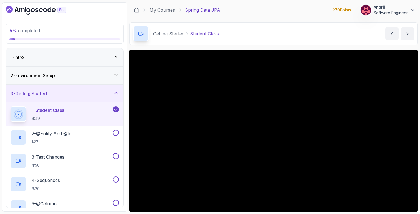
scroll to position [39, 0]
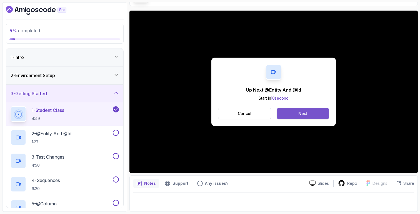
click at [305, 111] on div "Next" at bounding box center [303, 114] width 9 height 6
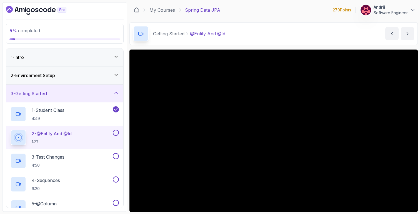
scroll to position [39, 0]
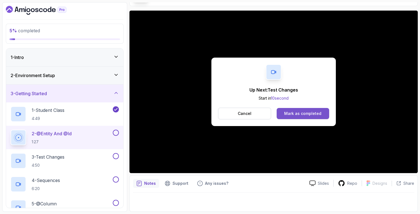
click at [309, 113] on div "Mark as completed" at bounding box center [302, 114] width 37 height 6
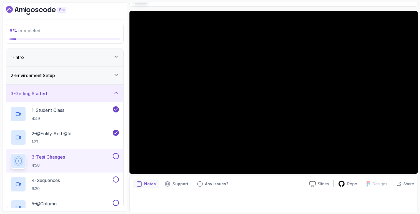
scroll to position [39, 0]
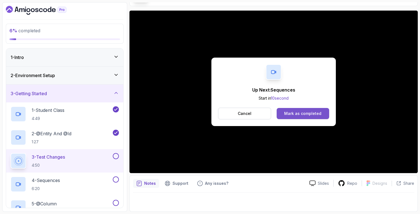
click at [296, 112] on div "Mark as completed" at bounding box center [302, 114] width 37 height 6
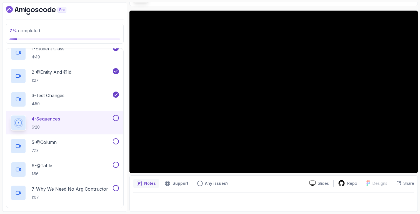
scroll to position [63, 0]
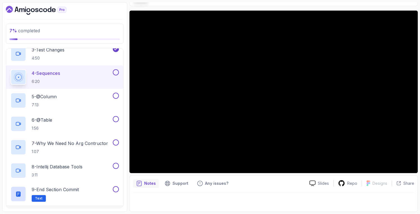
scroll to position [110, 0]
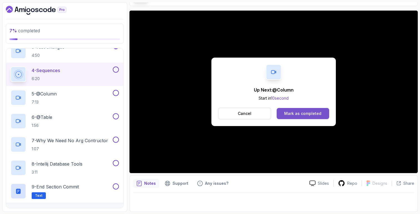
click at [306, 116] on div "Mark as completed" at bounding box center [302, 114] width 37 height 6
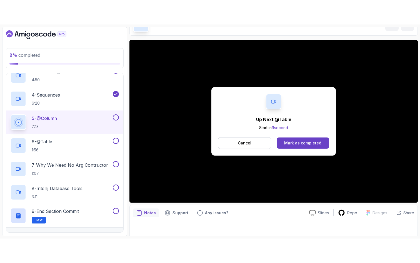
scroll to position [39, 0]
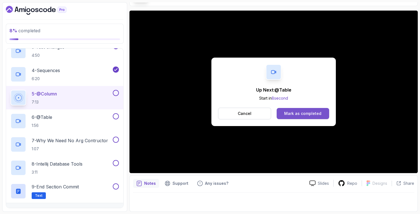
click at [299, 113] on div "Mark as completed" at bounding box center [302, 114] width 37 height 6
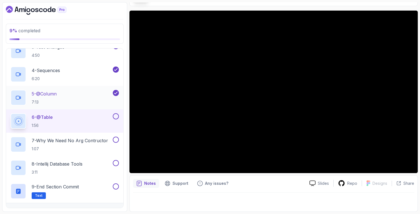
click at [68, 96] on div "5 - @Column 7:13" at bounding box center [61, 98] width 101 height 16
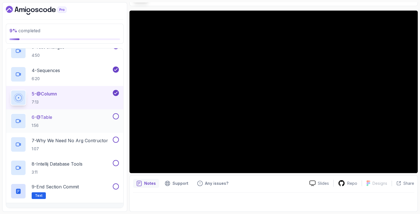
click at [74, 115] on div "6 - @Table 1:56" at bounding box center [61, 121] width 101 height 16
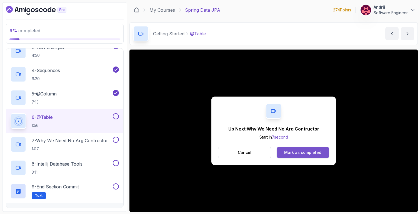
click at [293, 151] on div "Mark as completed" at bounding box center [302, 153] width 37 height 6
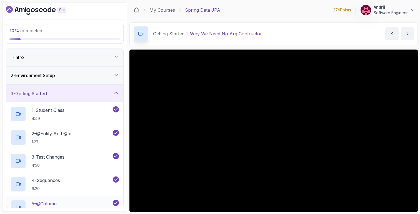
click at [61, 90] on div "3 - Getting Started" at bounding box center [65, 93] width 108 height 7
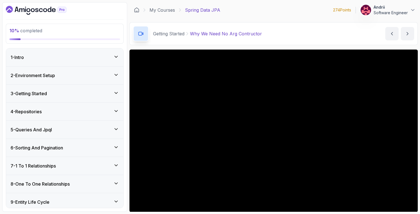
click at [69, 95] on div "3 - Getting Started" at bounding box center [65, 93] width 108 height 7
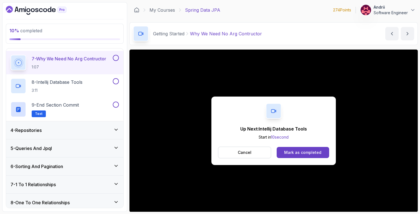
scroll to position [39, 0]
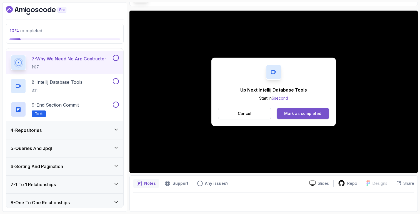
click at [322, 115] on button "Mark as completed" at bounding box center [303, 113] width 53 height 11
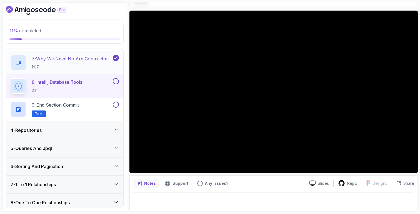
click at [117, 63] on button "7 - Why We Need No Arg Contructor 1:07" at bounding box center [65, 63] width 108 height 16
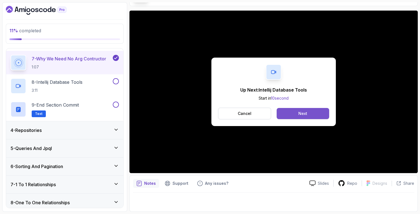
click at [321, 115] on button "Next" at bounding box center [303, 113] width 53 height 11
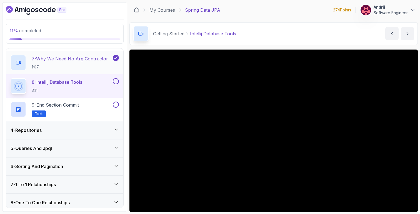
click at [39, 72] on div "7 - Why We Need No Arg Contructor 1:07" at bounding box center [64, 62] width 117 height 23
click at [70, 69] on p "1:07" at bounding box center [70, 67] width 76 height 6
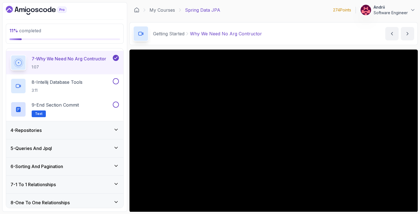
scroll to position [39, 0]
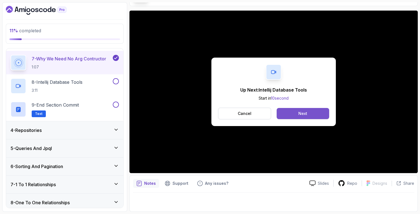
click at [315, 117] on button "Next" at bounding box center [303, 113] width 53 height 11
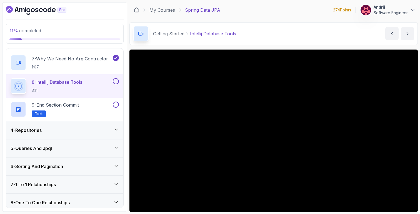
scroll to position [39, 0]
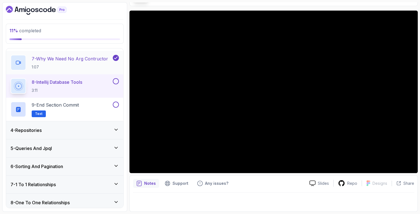
click at [75, 65] on p "1:07" at bounding box center [70, 67] width 76 height 6
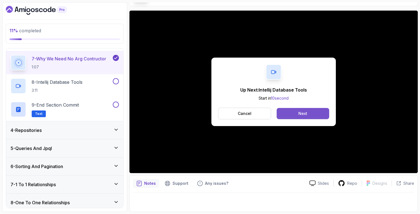
click at [295, 110] on button "Next" at bounding box center [303, 113] width 53 height 11
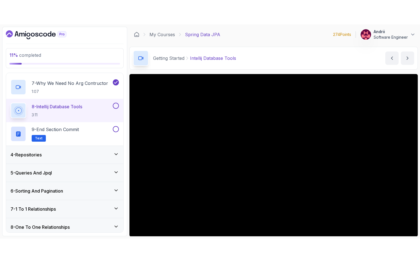
scroll to position [39, 0]
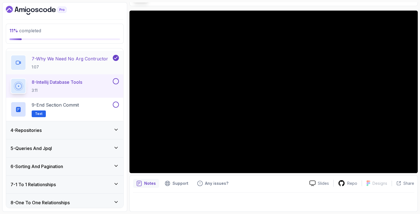
click at [111, 60] on div "7 - Why We Need No Arg Contructor 1:07" at bounding box center [61, 63] width 101 height 16
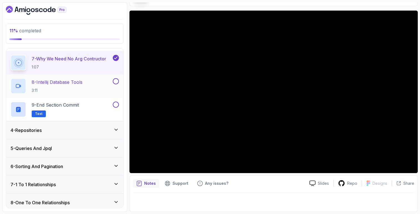
click at [68, 81] on p "8 - Intellij Database Tools" at bounding box center [57, 82] width 51 height 7
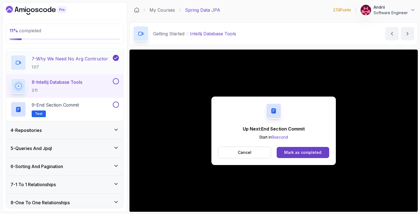
click at [54, 62] on p "7 - Why We Need No Arg Contructor" at bounding box center [70, 58] width 76 height 7
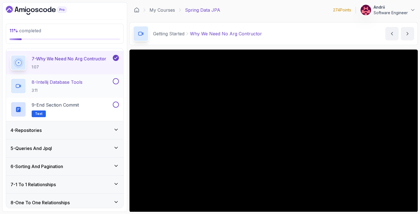
click at [42, 84] on p "8 - Intellij Database Tools" at bounding box center [57, 82] width 51 height 7
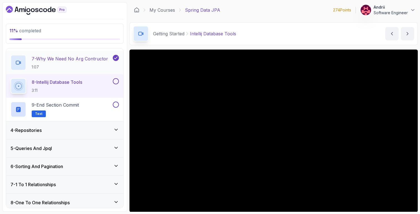
click at [100, 64] on h2 "7 - Why We Need No Arg Contructor 1:07" at bounding box center [70, 62] width 76 height 14
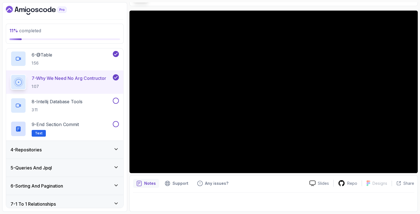
scroll to position [170, 0]
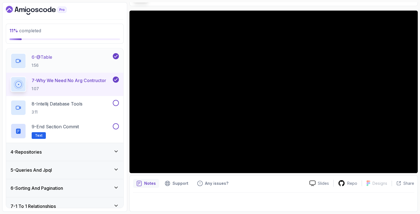
click at [42, 63] on p "1:56" at bounding box center [42, 66] width 21 height 6
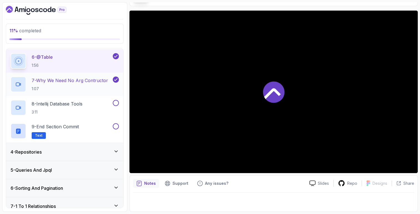
click at [48, 88] on p "1:07" at bounding box center [70, 89] width 76 height 6
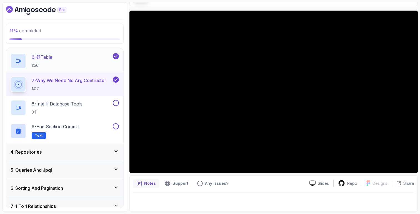
click at [64, 52] on div "6 - @Table 1:56" at bounding box center [64, 60] width 117 height 23
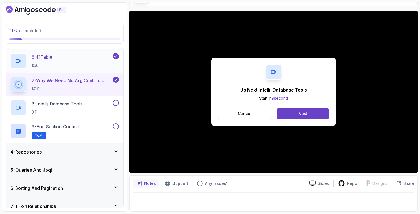
click at [63, 52] on div "6 - @Table 1:56" at bounding box center [64, 60] width 117 height 23
click at [65, 96] on div "8 - Intellij Database Tools 3:11" at bounding box center [64, 107] width 117 height 23
click at [61, 66] on div "6 - @Table 1:56" at bounding box center [61, 61] width 101 height 16
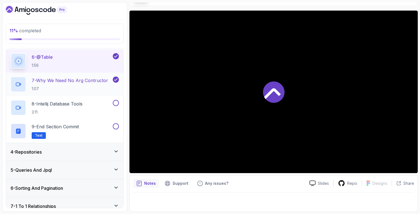
click at [66, 83] on h2 "7 - Why We Need No Arg Contructor 1:07" at bounding box center [70, 84] width 76 height 14
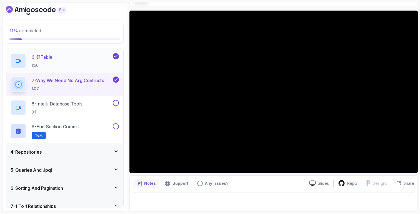
click at [87, 59] on div "6 - @Table 1:56" at bounding box center [61, 61] width 101 height 16
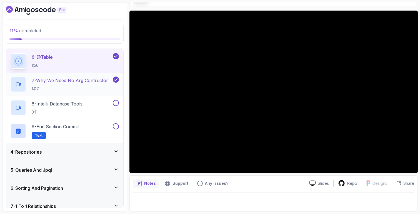
click at [110, 91] on div "7 - Why We Need No Arg Contructor 1:07" at bounding box center [61, 84] width 101 height 16
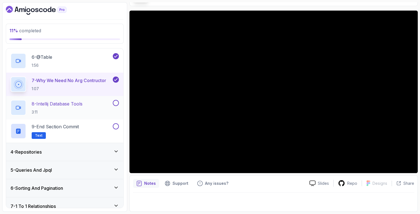
click at [98, 114] on div "8 - Intellij Database Tools 3:11" at bounding box center [61, 108] width 101 height 16
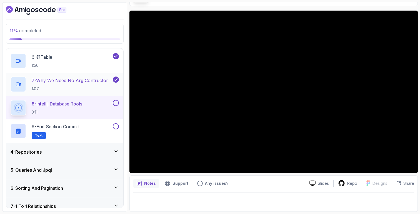
click at [79, 80] on p "7 - Why We Need No Arg Contructor" at bounding box center [70, 80] width 76 height 7
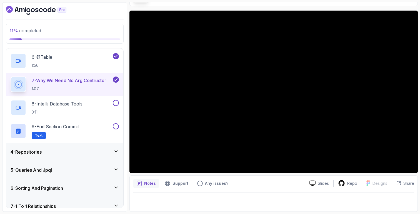
click at [92, 95] on div "7 - Why We Need No Arg Contructor 1:07" at bounding box center [64, 84] width 117 height 23
click at [92, 103] on div "8 - Intellij Database Tools 3:11" at bounding box center [61, 108] width 101 height 16
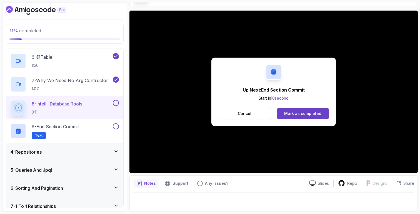
click at [297, 120] on div "Up Next: End Section Commit Start in 10 second Cancel Mark as completed" at bounding box center [274, 92] width 125 height 68
click at [297, 117] on button "Mark as completed" at bounding box center [303, 113] width 53 height 11
